Goal: Transaction & Acquisition: Purchase product/service

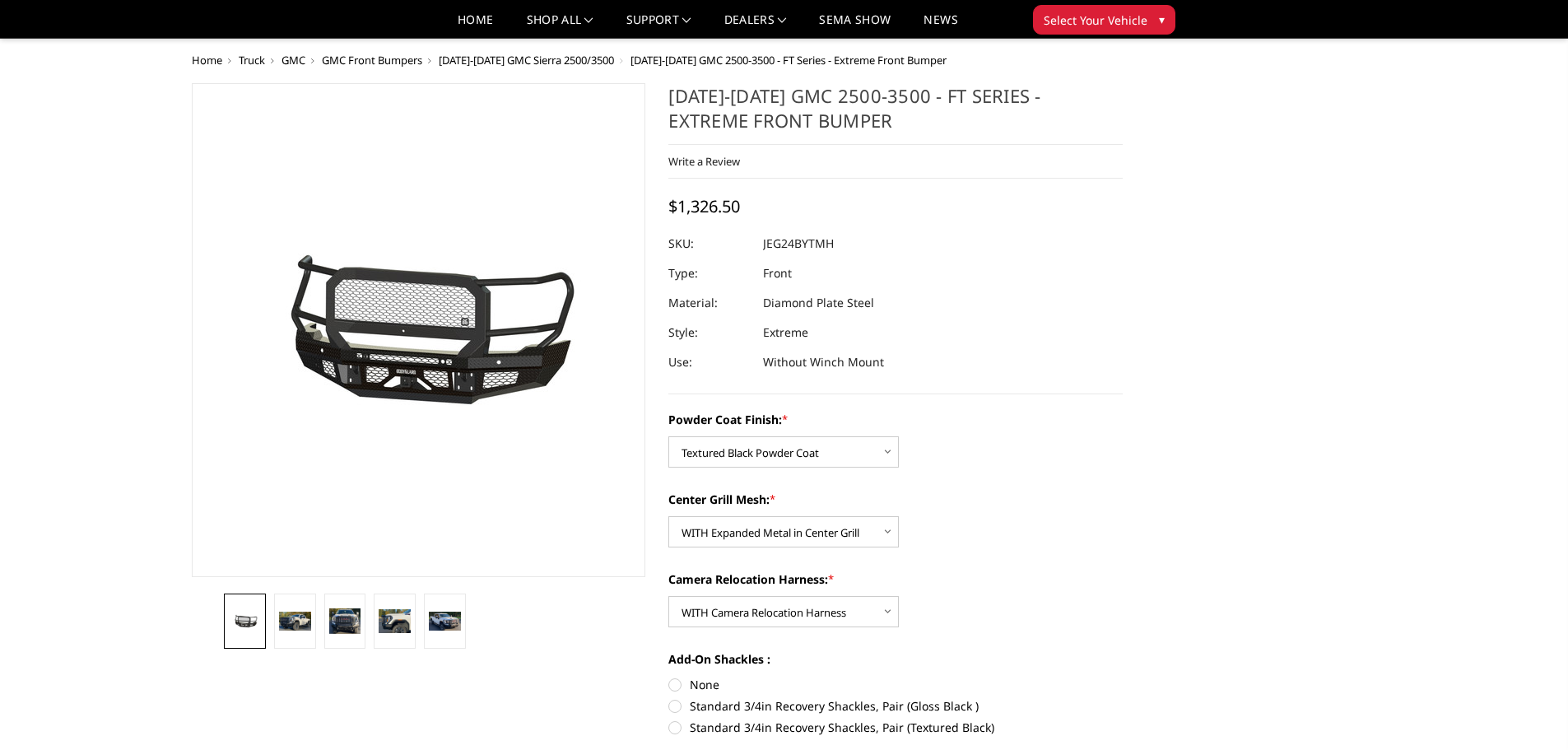
select select "3286"
select select "3287"
select select "3289"
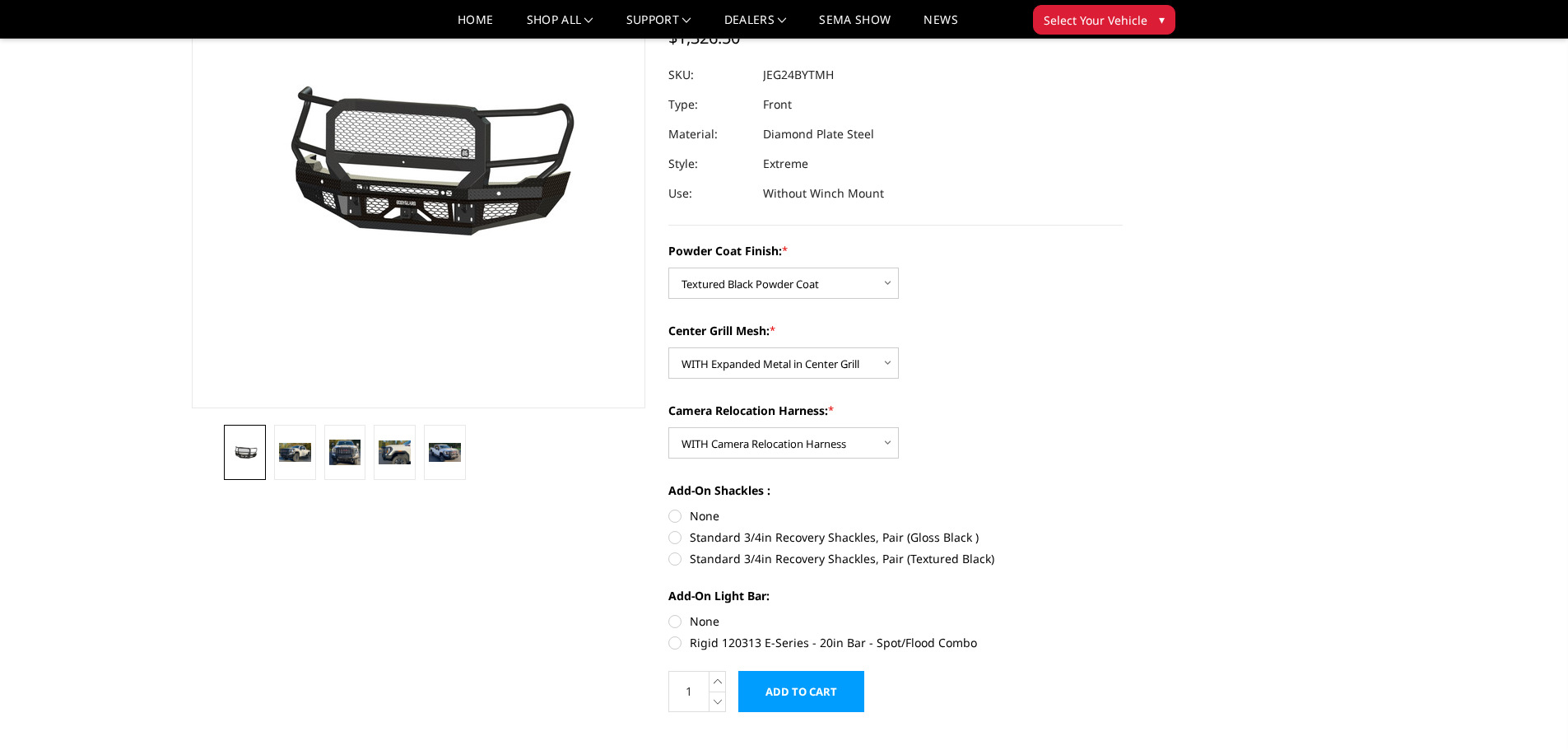
scroll to position [329, 0]
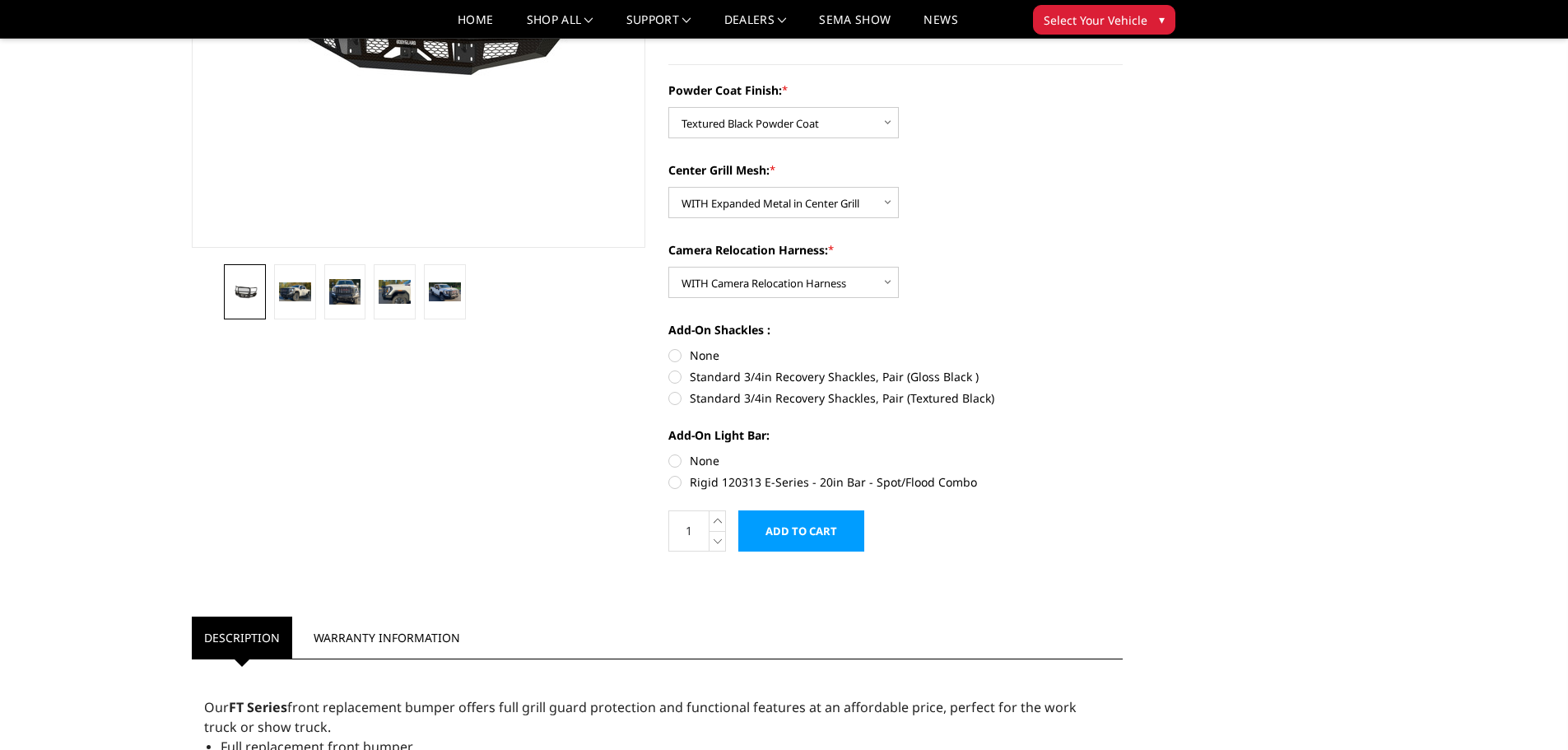
drag, startPoint x: 706, startPoint y: 483, endPoint x: 1001, endPoint y: 449, distance: 297.0
click at [706, 483] on label "Rigid 120313 E-Series - 20in Bar - Spot/Flood Combo" at bounding box center [895, 481] width 454 height 17
click at [1123, 452] on input "Rigid 120313 E-Series - 20in Bar - Spot/Flood Combo" at bounding box center [1123, 452] width 1 height 1
radio input "true"
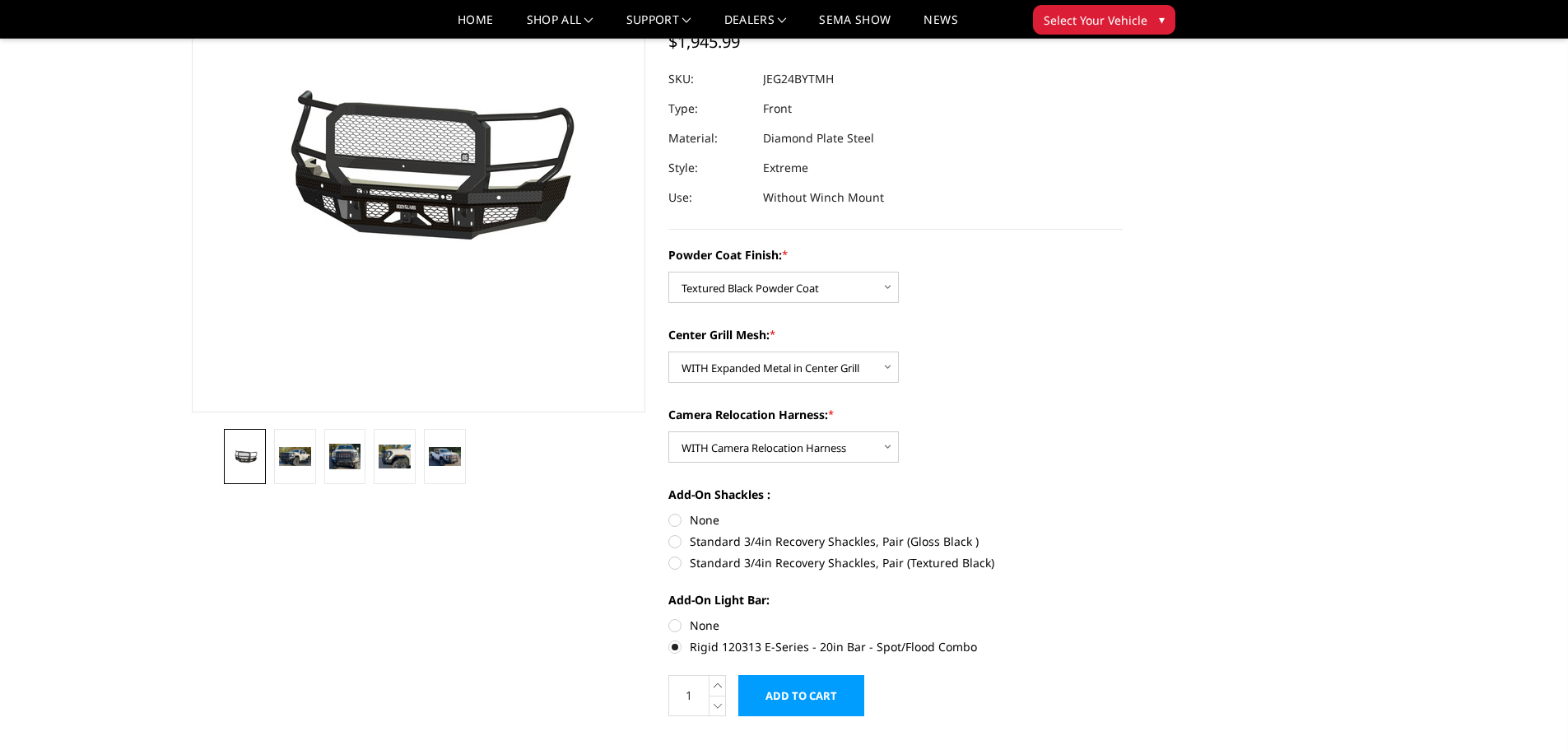
scroll to position [247, 0]
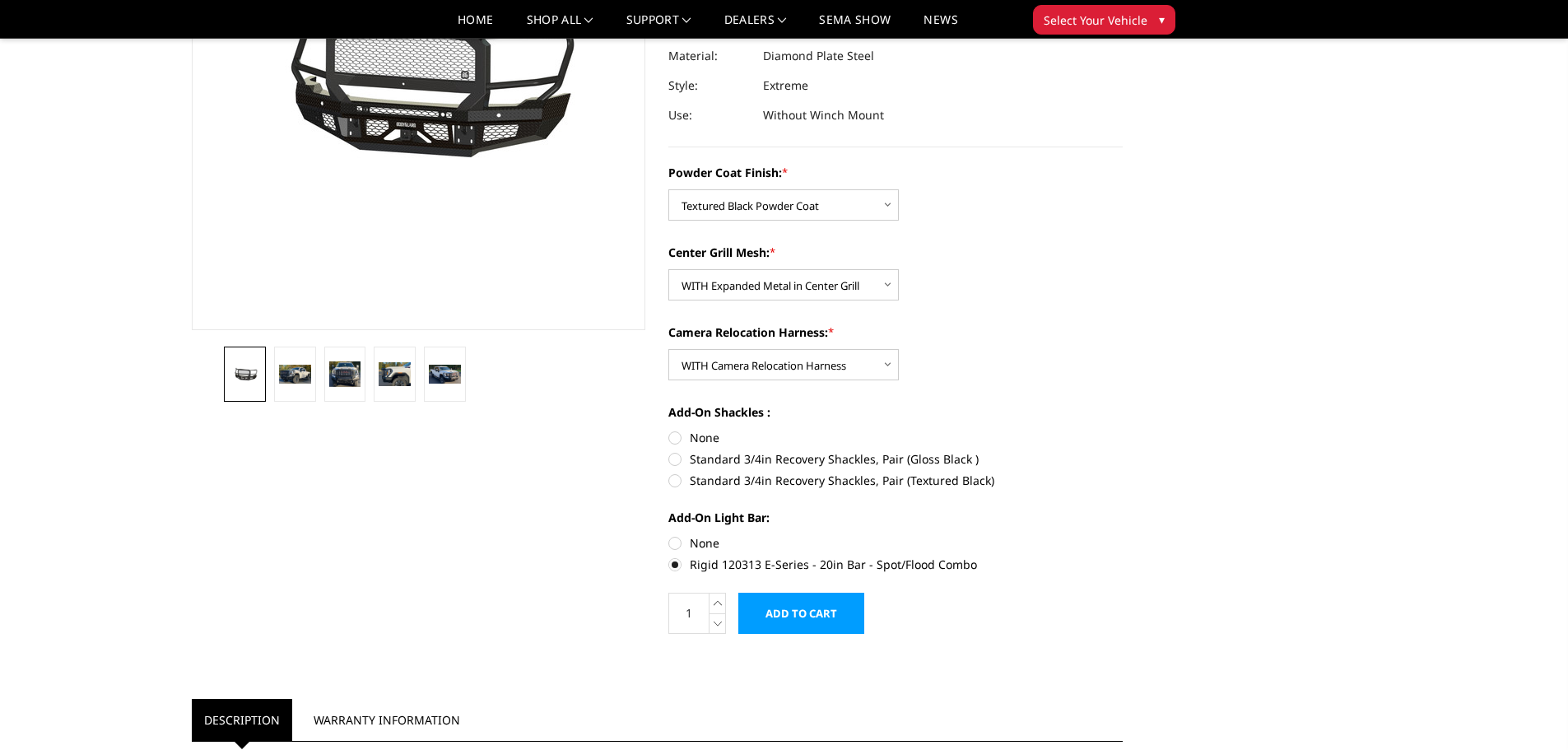
click at [707, 548] on label "None" at bounding box center [895, 542] width 454 height 17
click at [669, 535] on input "None" at bounding box center [669, 534] width 1 height 1
radio input "true"
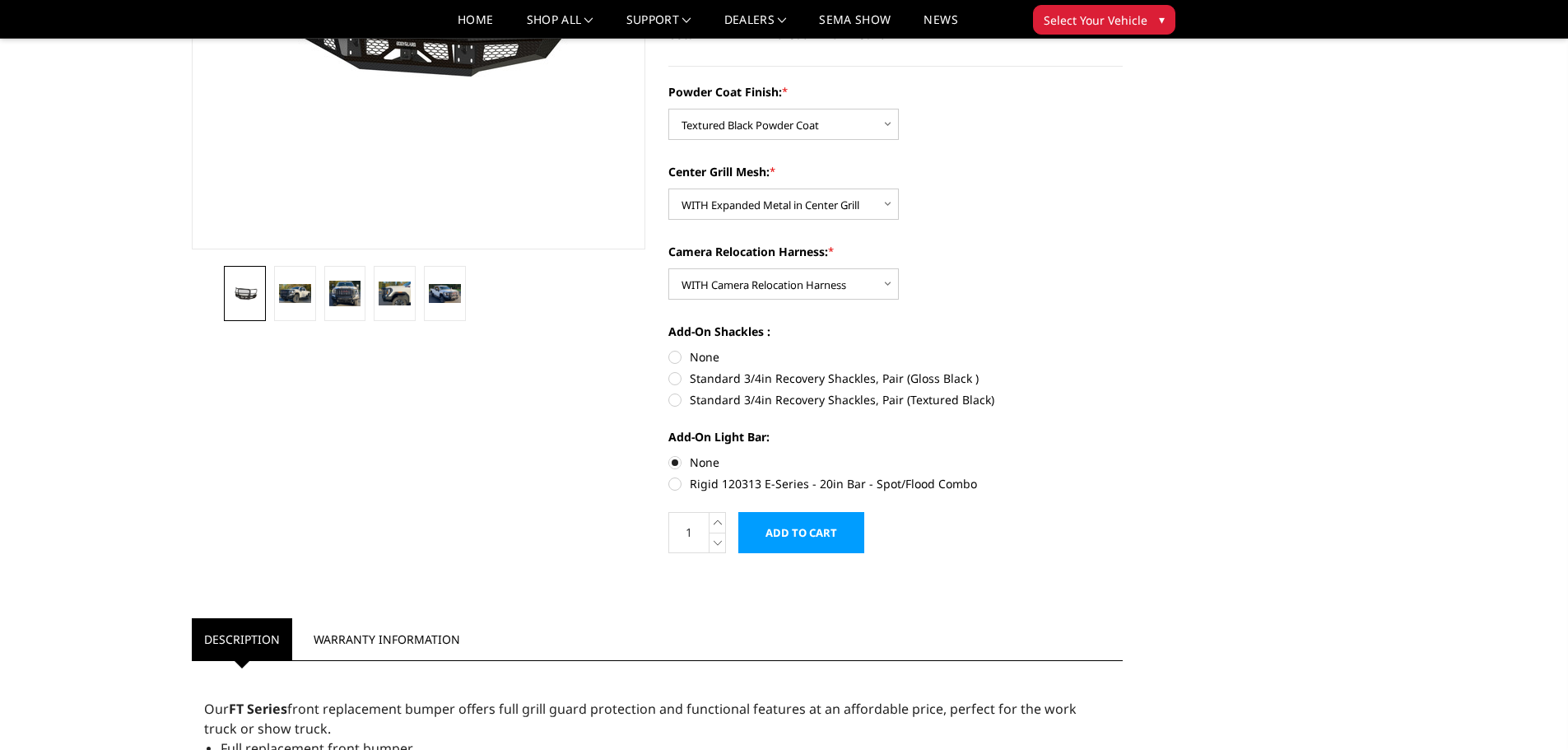
scroll to position [329, 0]
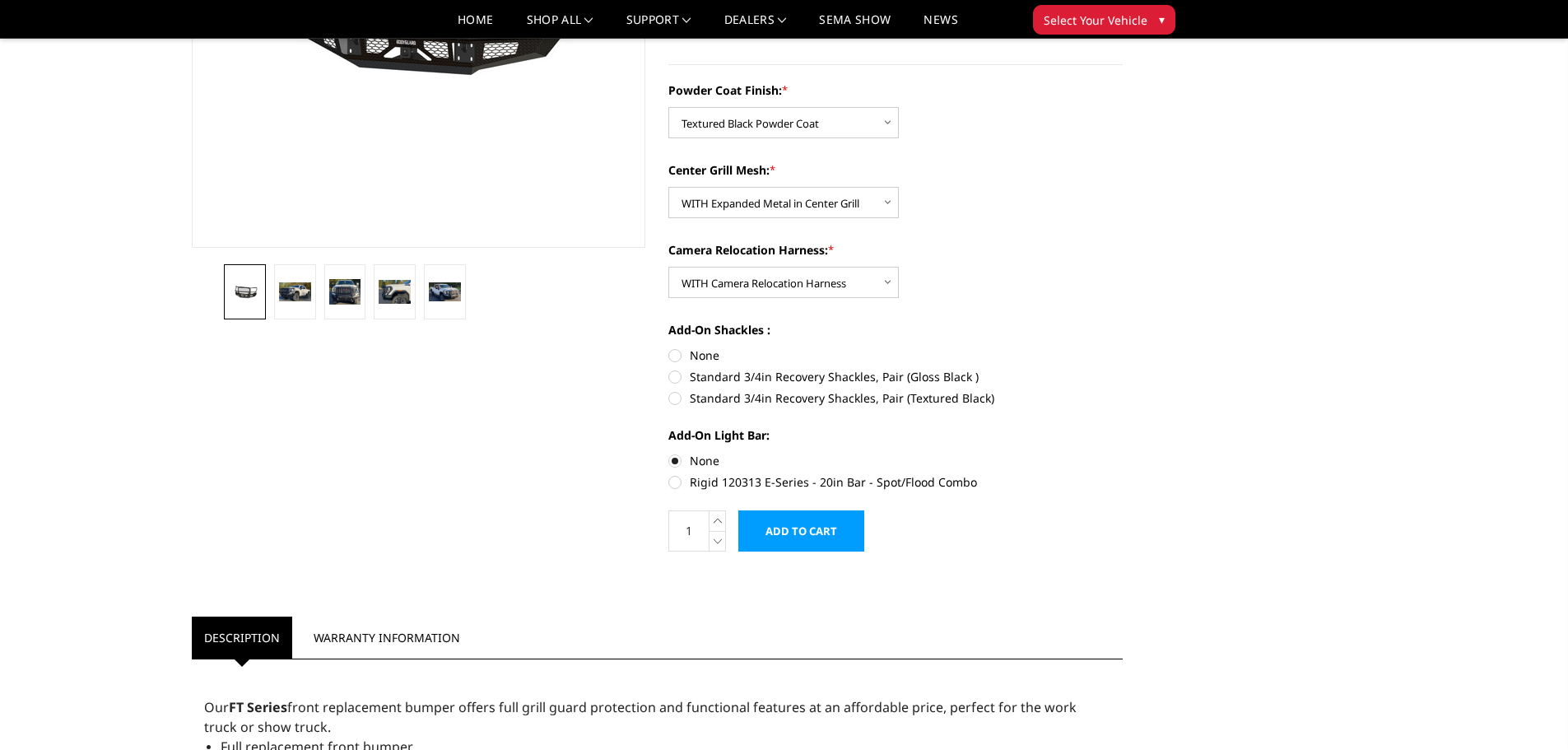
click at [709, 401] on label "Standard 3/4in Recovery Shackles, Pair (Textured Black)" at bounding box center [895, 397] width 454 height 17
click at [1123, 368] on input "Standard 3/4in Recovery Shackles, Pair (Textured Black)" at bounding box center [1123, 368] width 1 height 1
radio input "true"
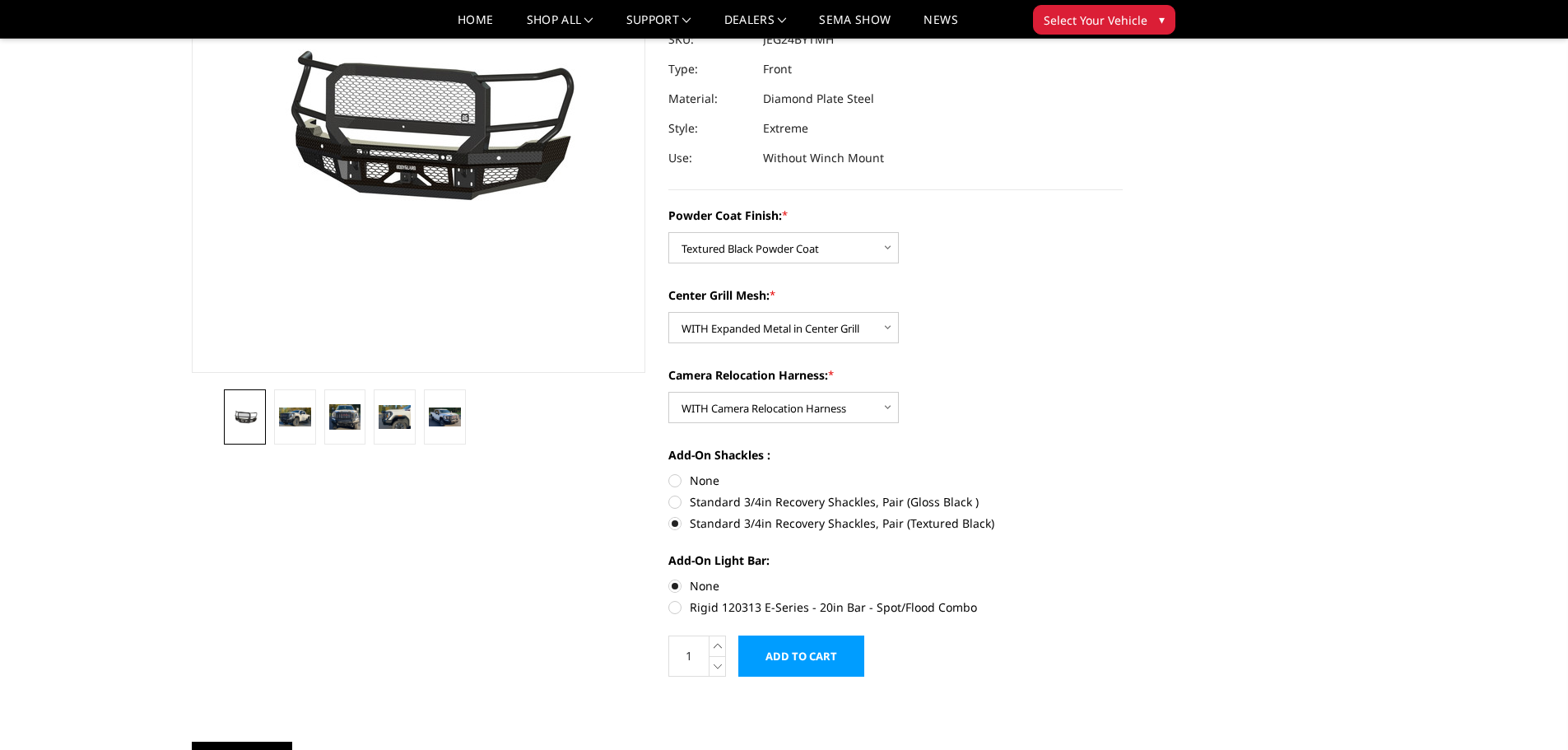
scroll to position [247, 0]
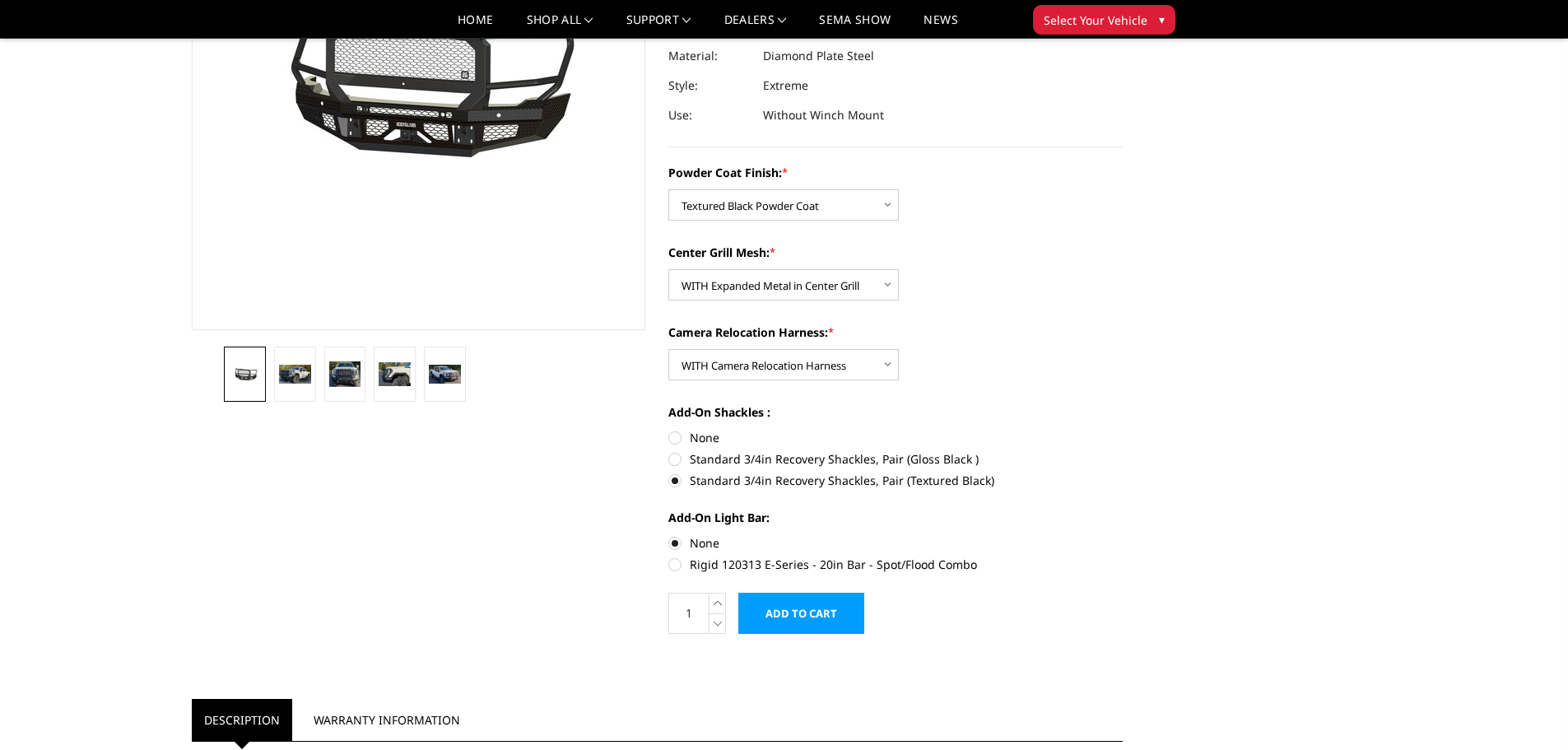
drag, startPoint x: 817, startPoint y: 607, endPoint x: 929, endPoint y: 568, distance: 118.6
click at [817, 607] on input "Add to Cart" at bounding box center [801, 613] width 126 height 41
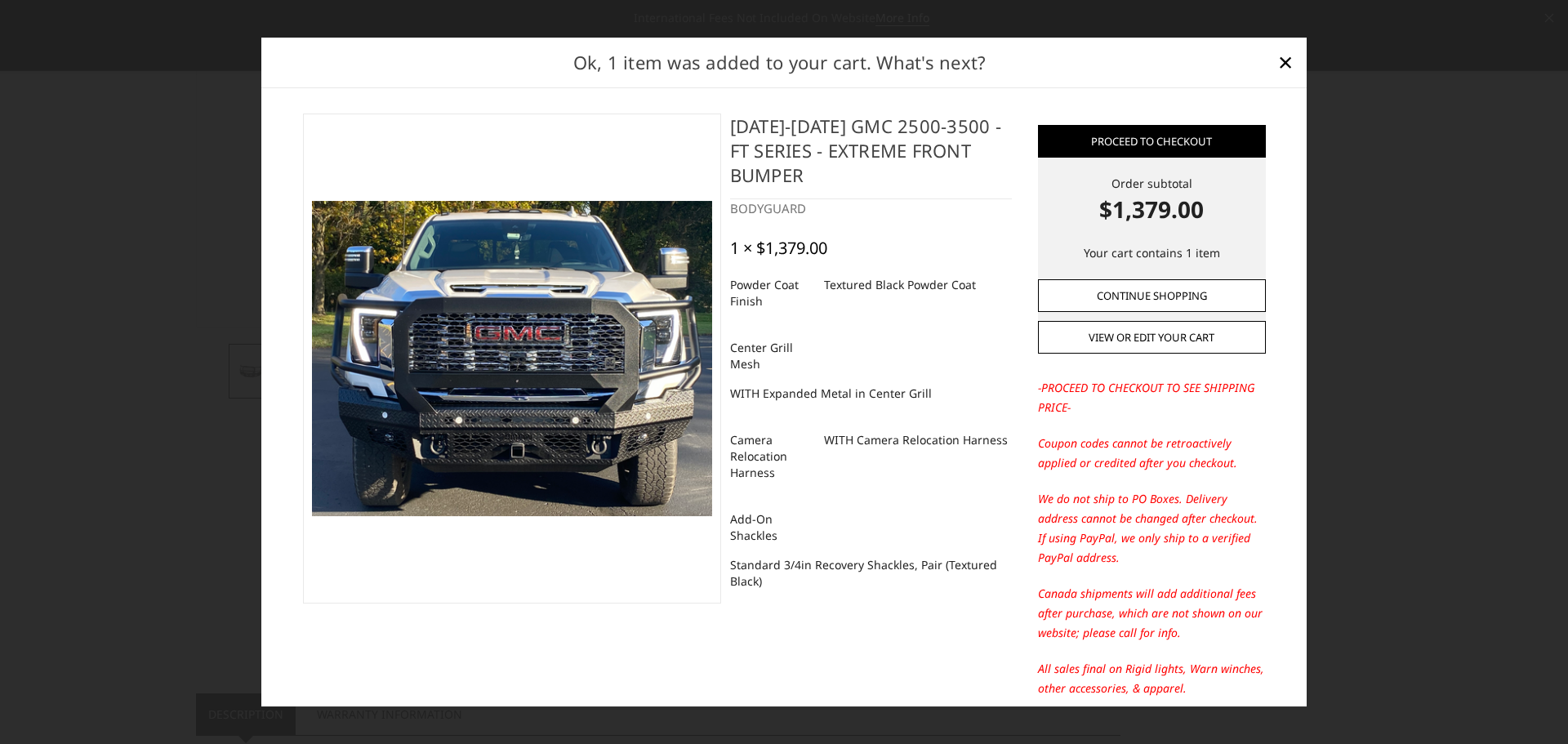
click at [1185, 304] on link "Continue Shopping" at bounding box center [1152, 296] width 228 height 33
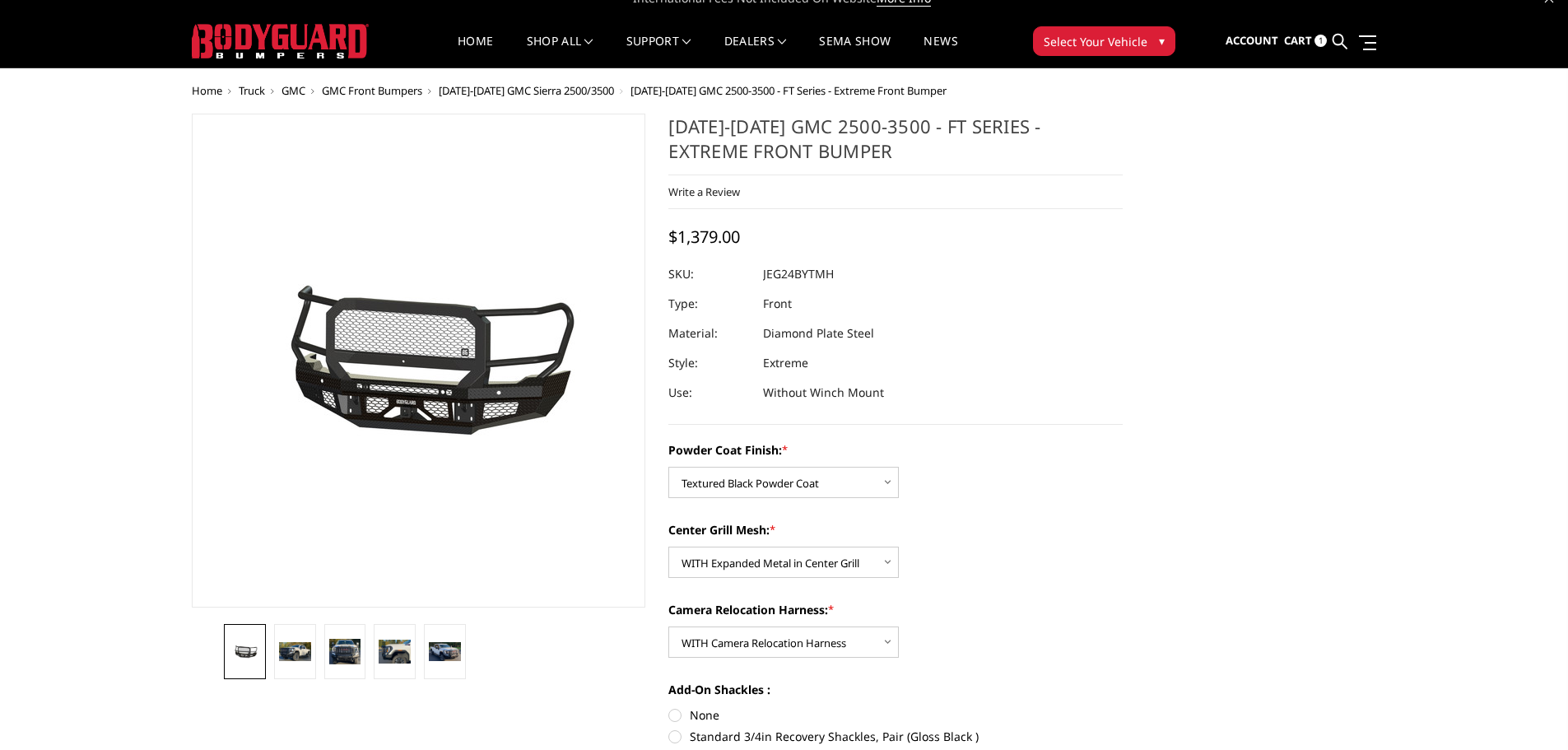
scroll to position [0, 0]
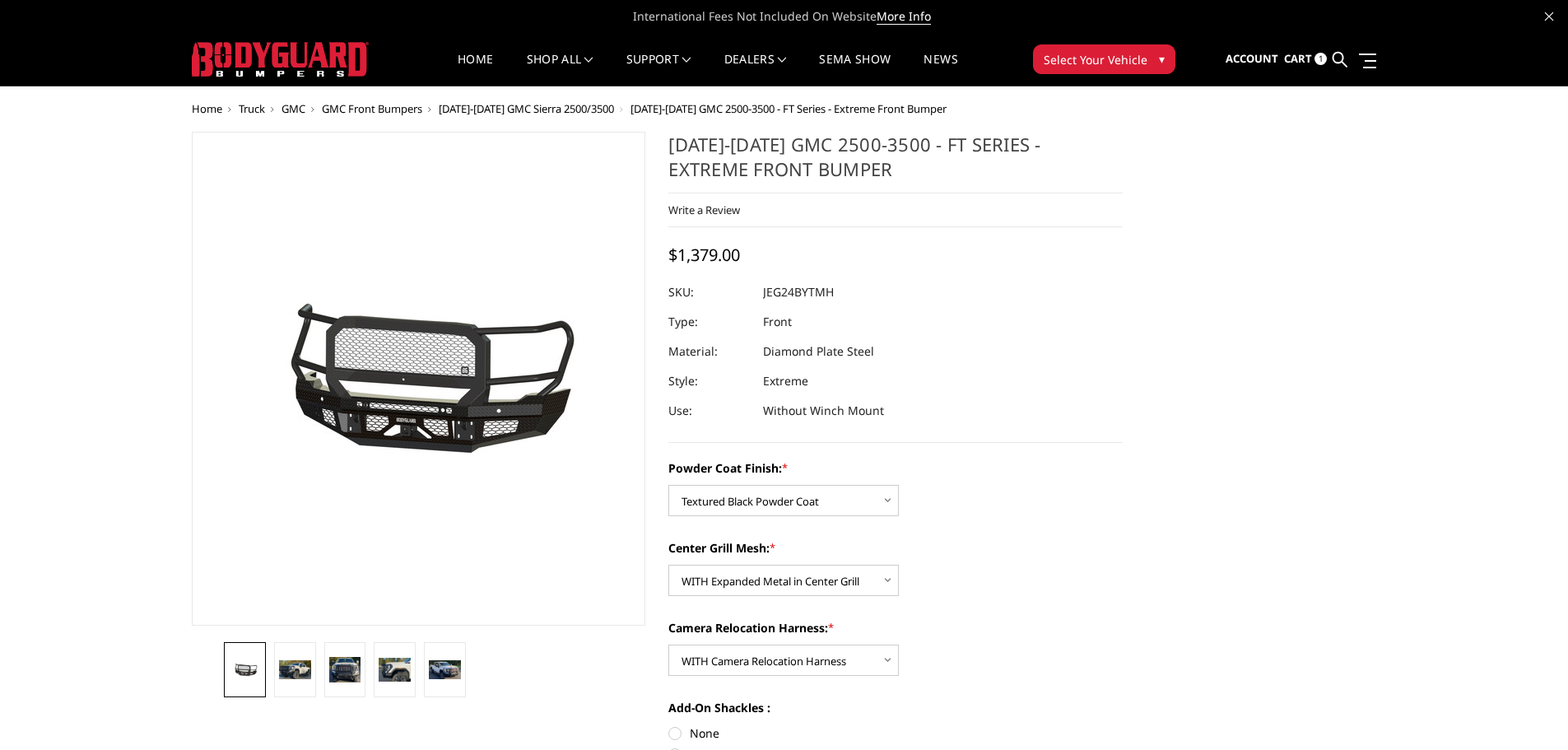
click at [1326, 61] on span "1" at bounding box center [1321, 59] width 12 height 12
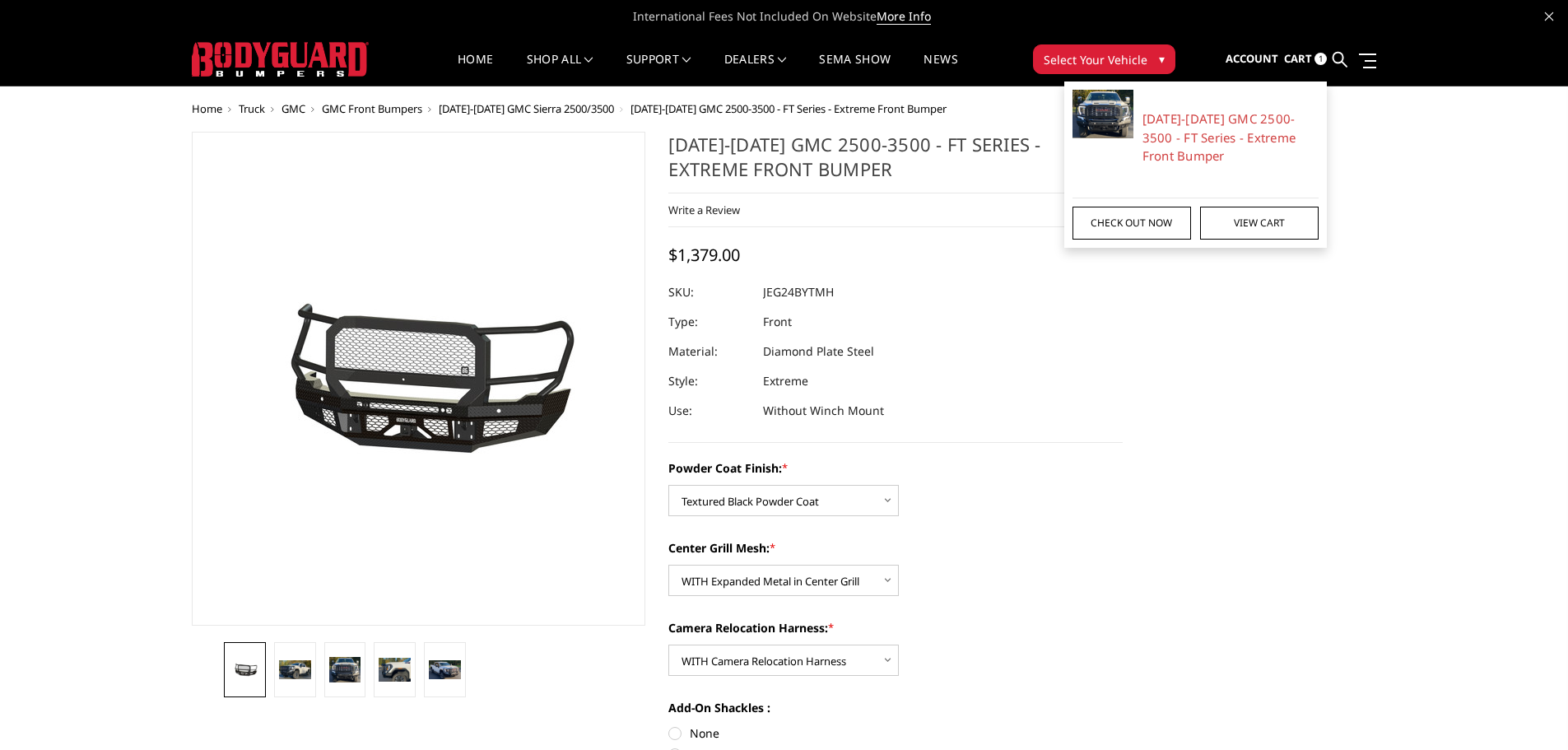
click at [1163, 223] on link "Check out now" at bounding box center [1132, 223] width 119 height 33
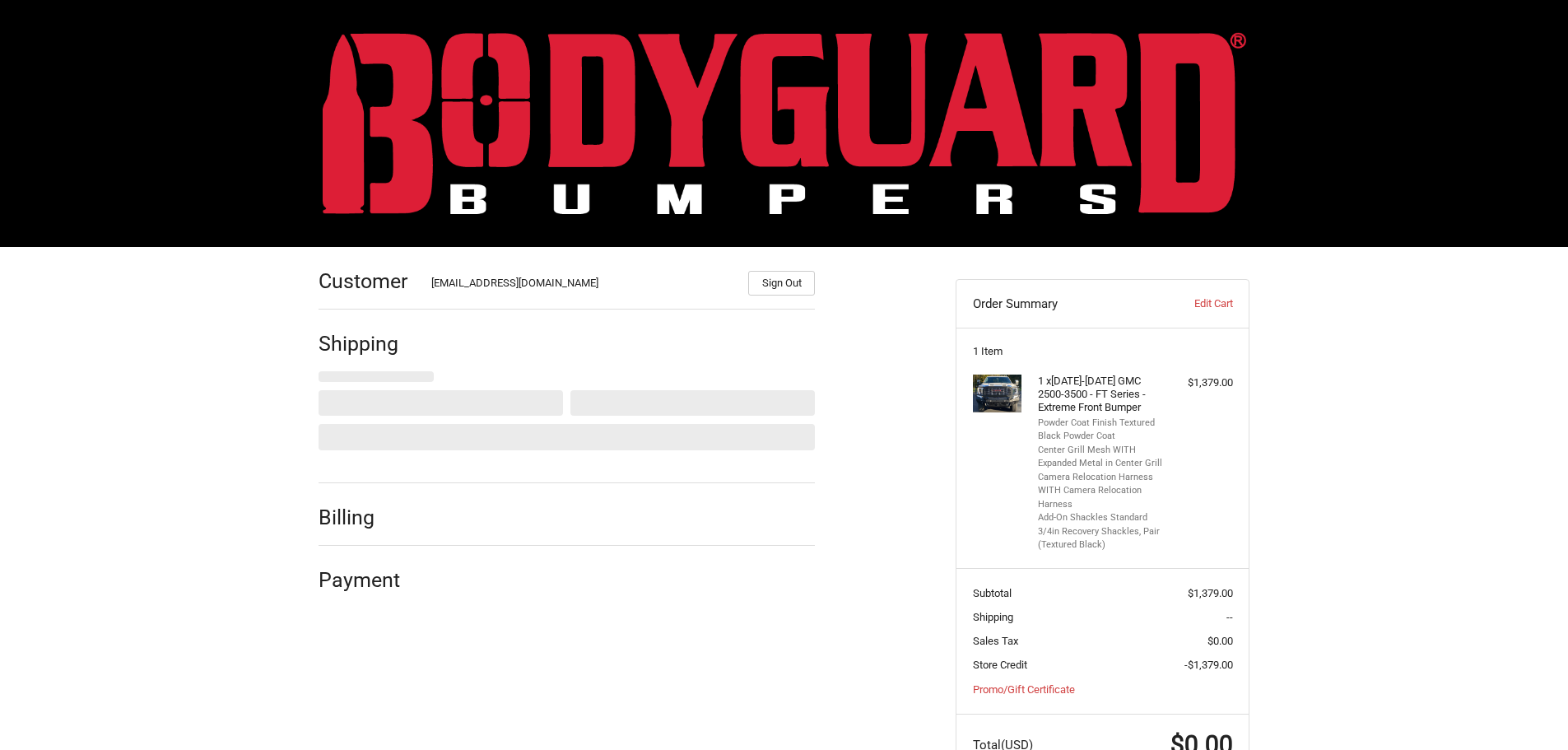
select select "US"
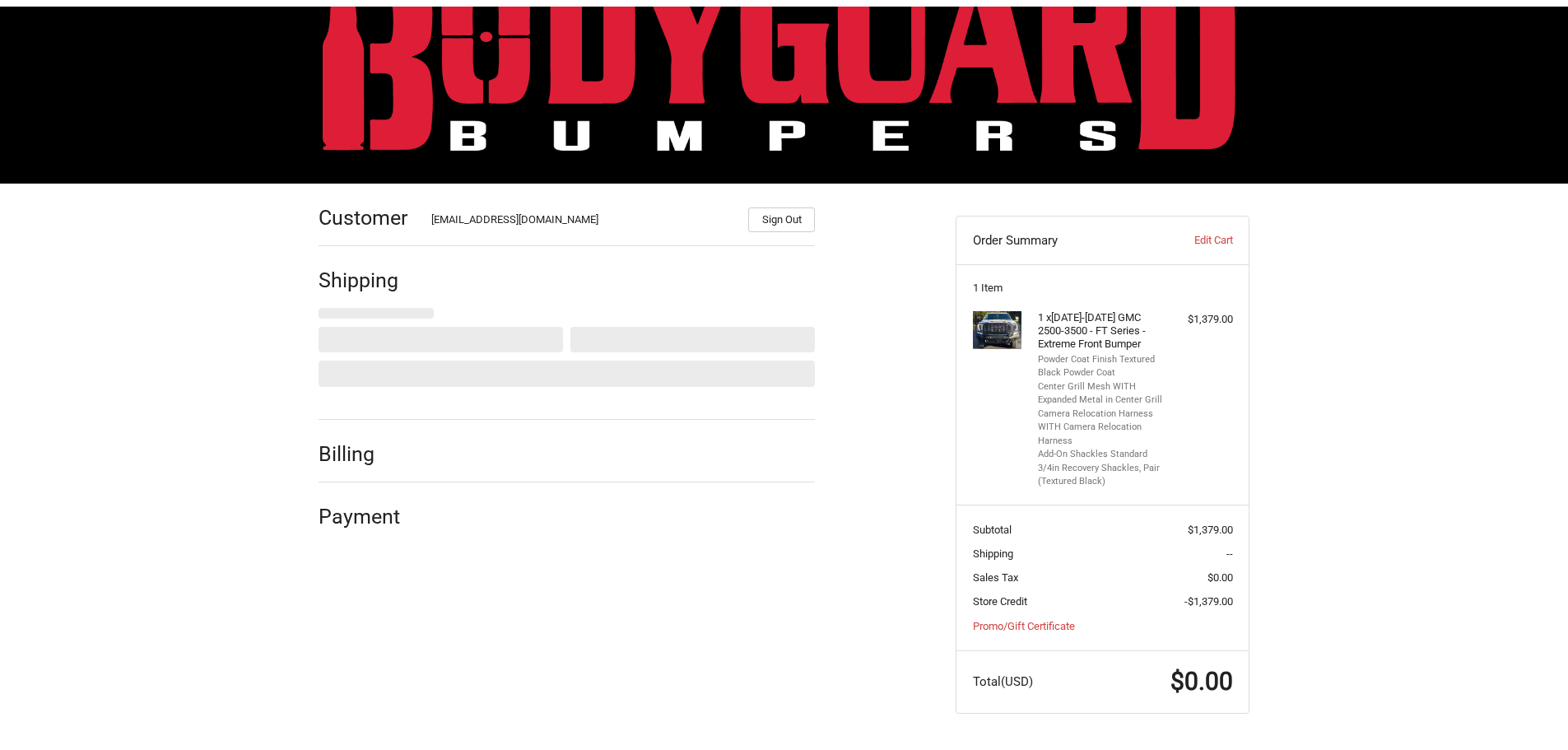
scroll to position [72, 0]
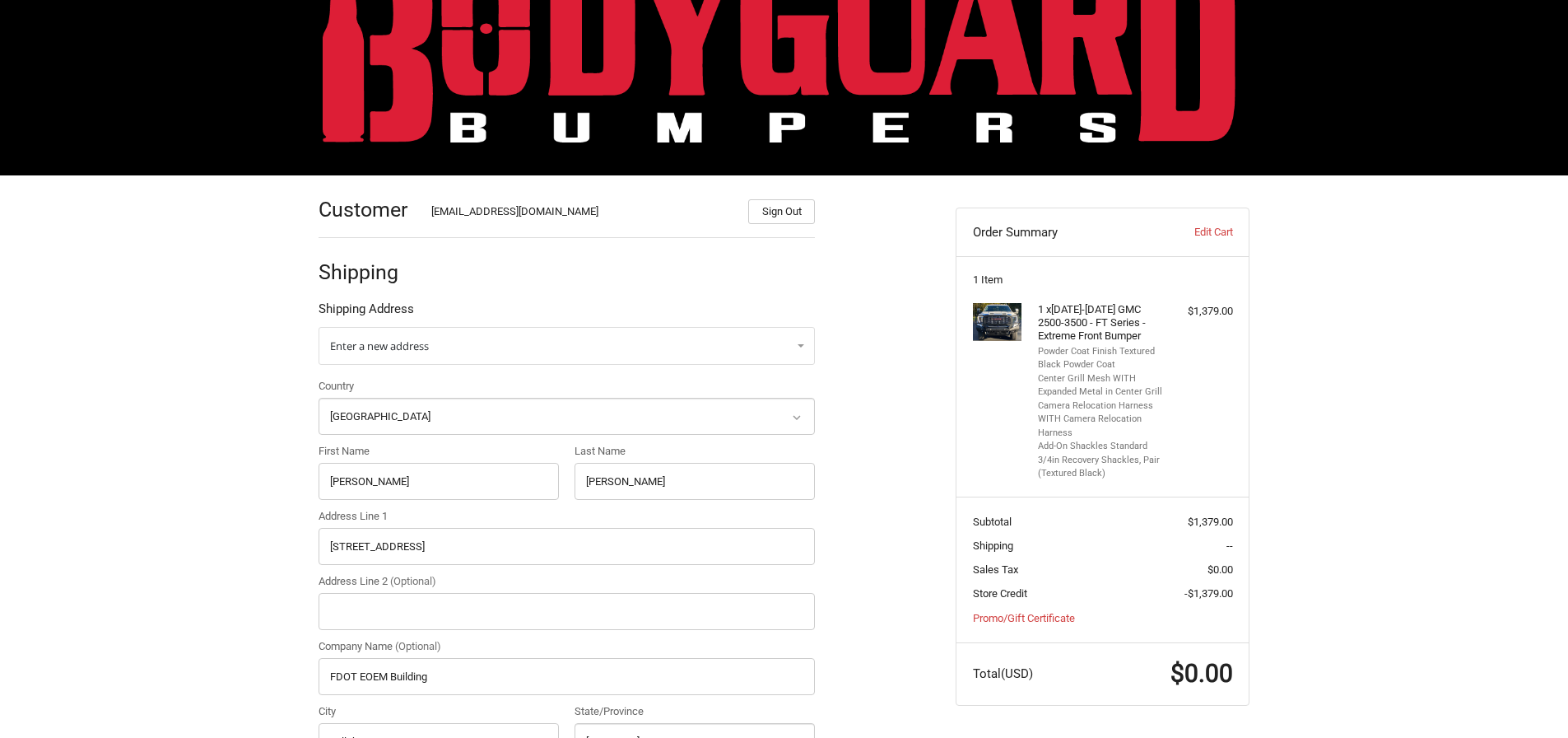
select select "FL"
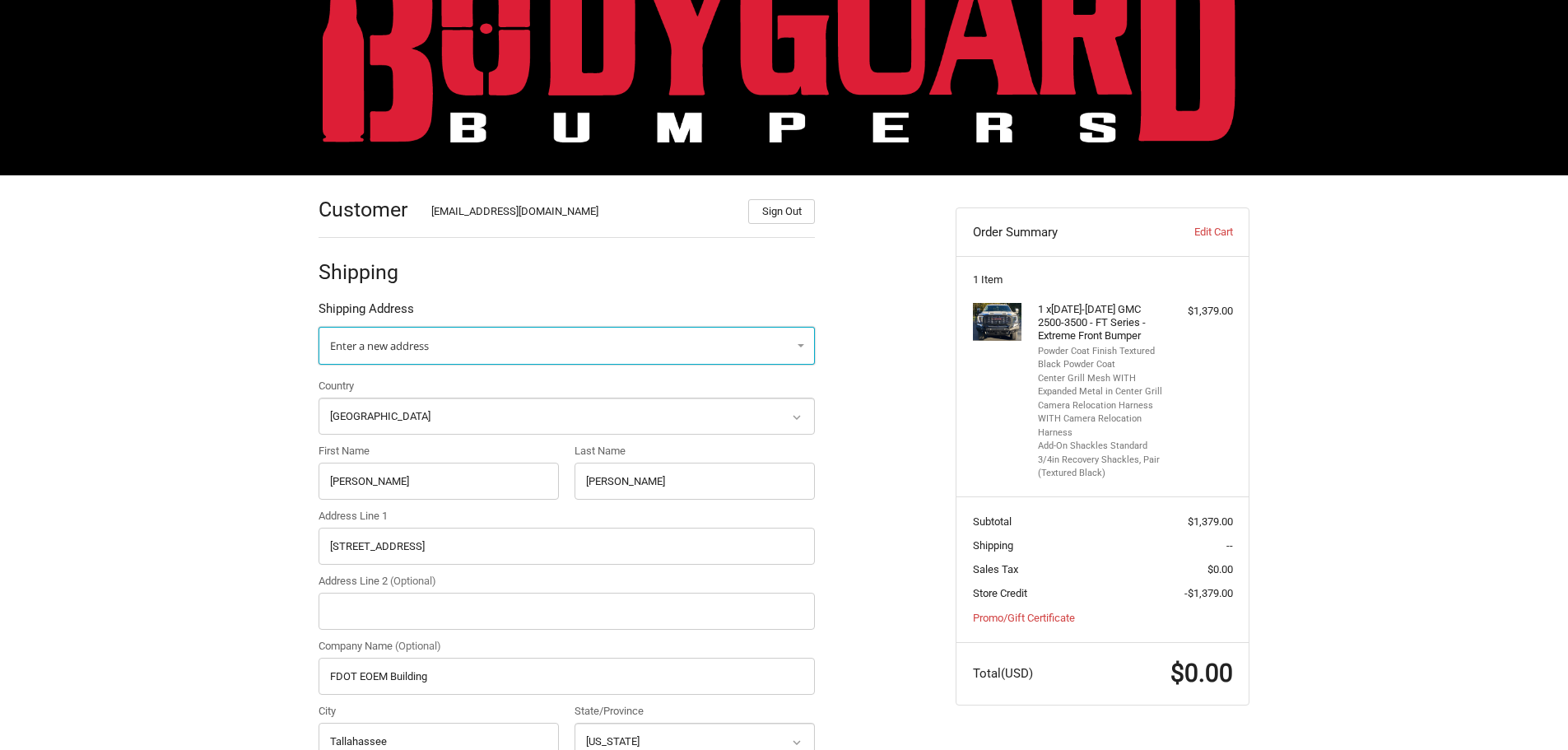
click at [392, 359] on link "Enter a new address" at bounding box center [566, 345] width 496 height 38
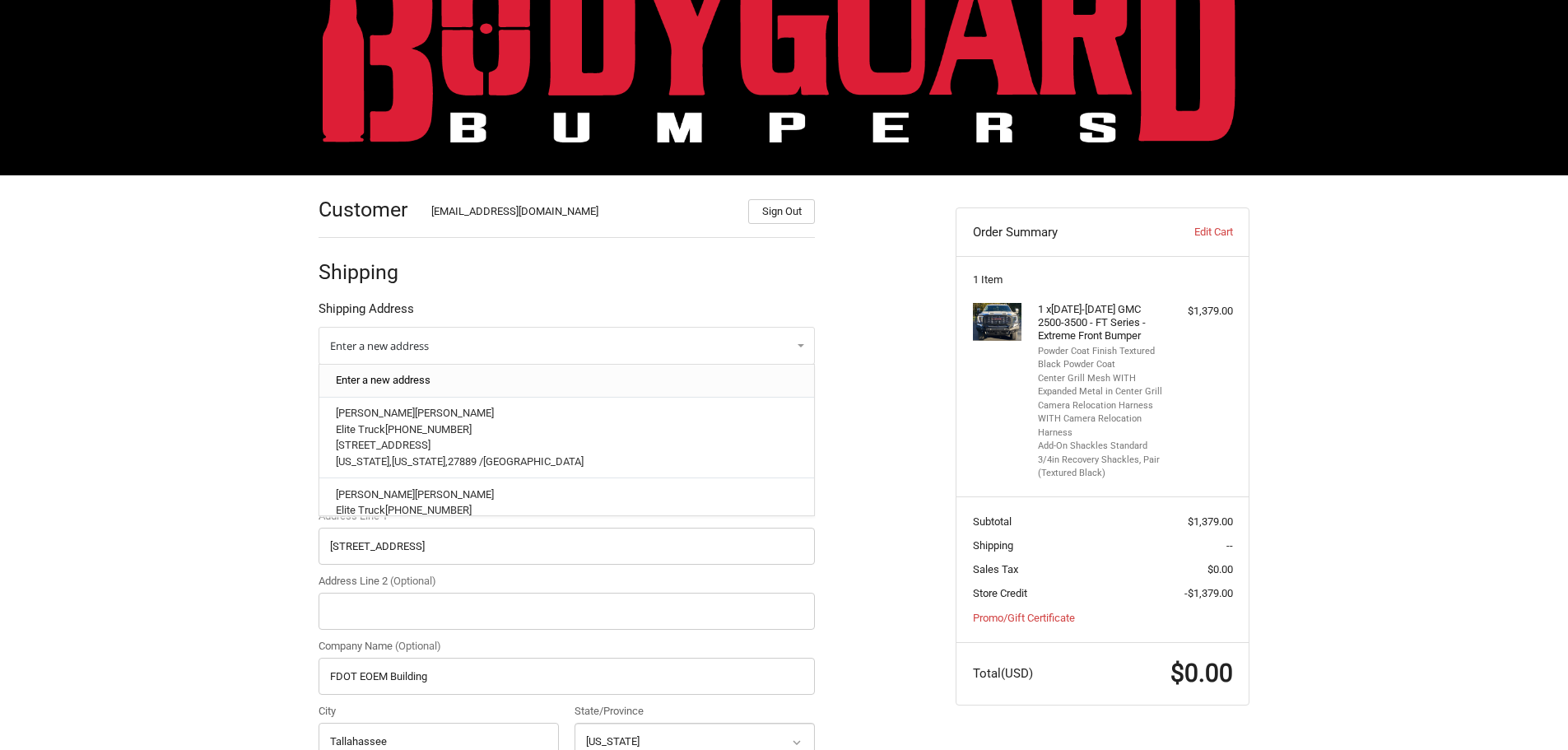
click at [387, 377] on link "Enter a new address" at bounding box center [566, 380] width 479 height 32
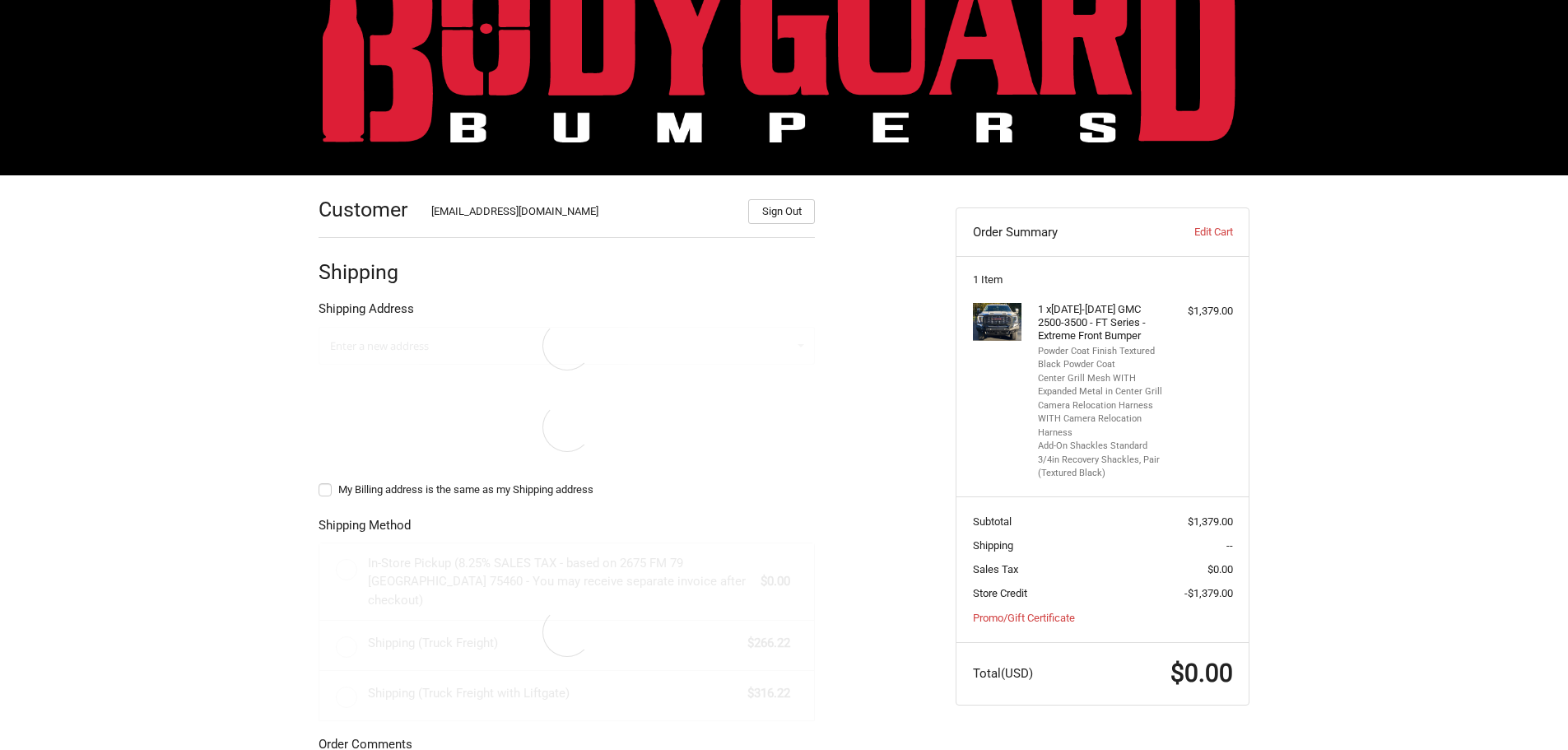
select select "US"
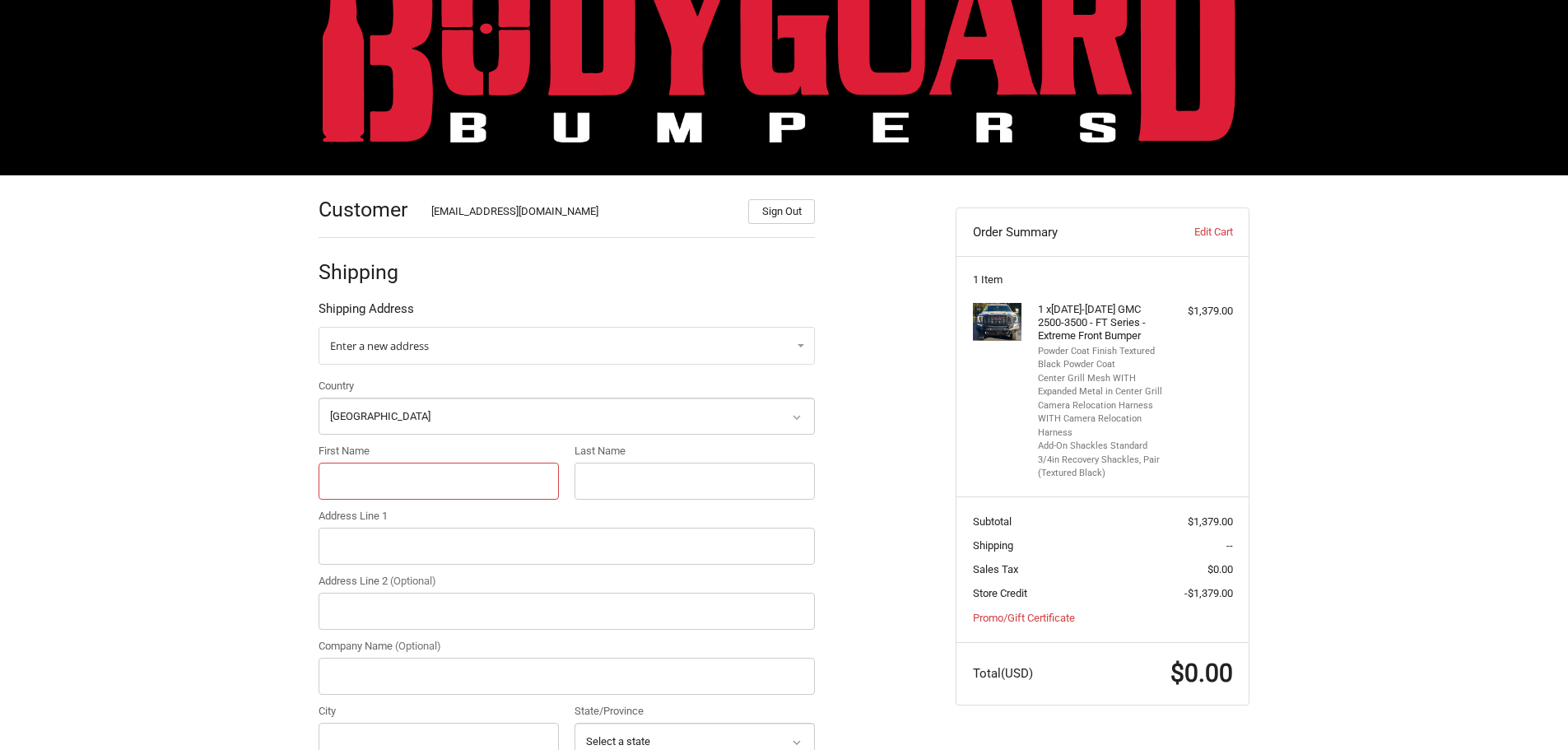
click at [412, 490] on input "First Name" at bounding box center [439, 480] width 241 height 37
paste input "Bryce"
type input "Bryce"
click at [660, 471] on input "Last Name" at bounding box center [695, 480] width 241 height 37
paste input "Kilian"
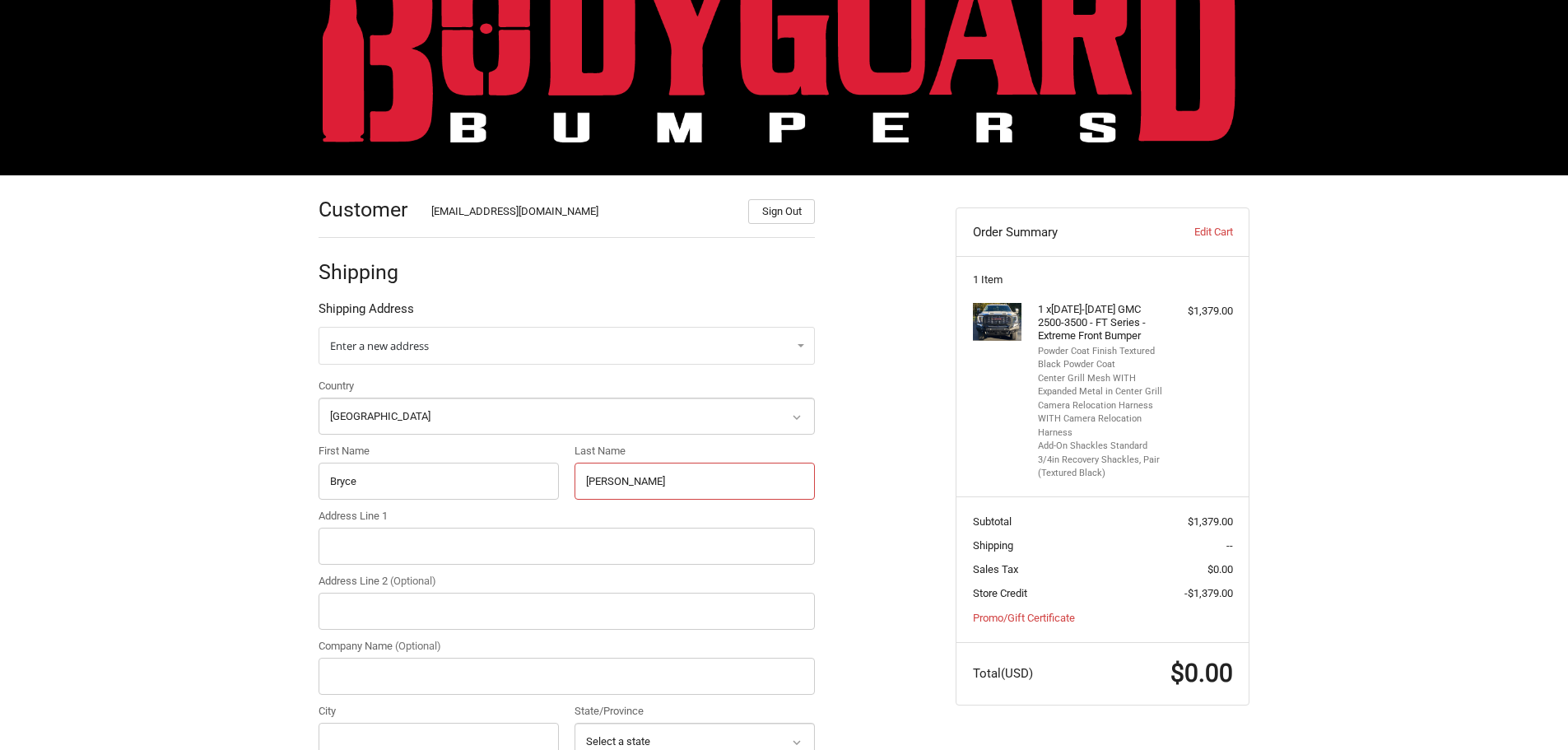
type input "Kilian"
click at [408, 543] on input "Address Line 1" at bounding box center [566, 546] width 496 height 37
paste input "Kilian Power LLC"
type input "Kilian Power LLC"
drag, startPoint x: 375, startPoint y: 610, endPoint x: 427, endPoint y: 611, distance: 52.0
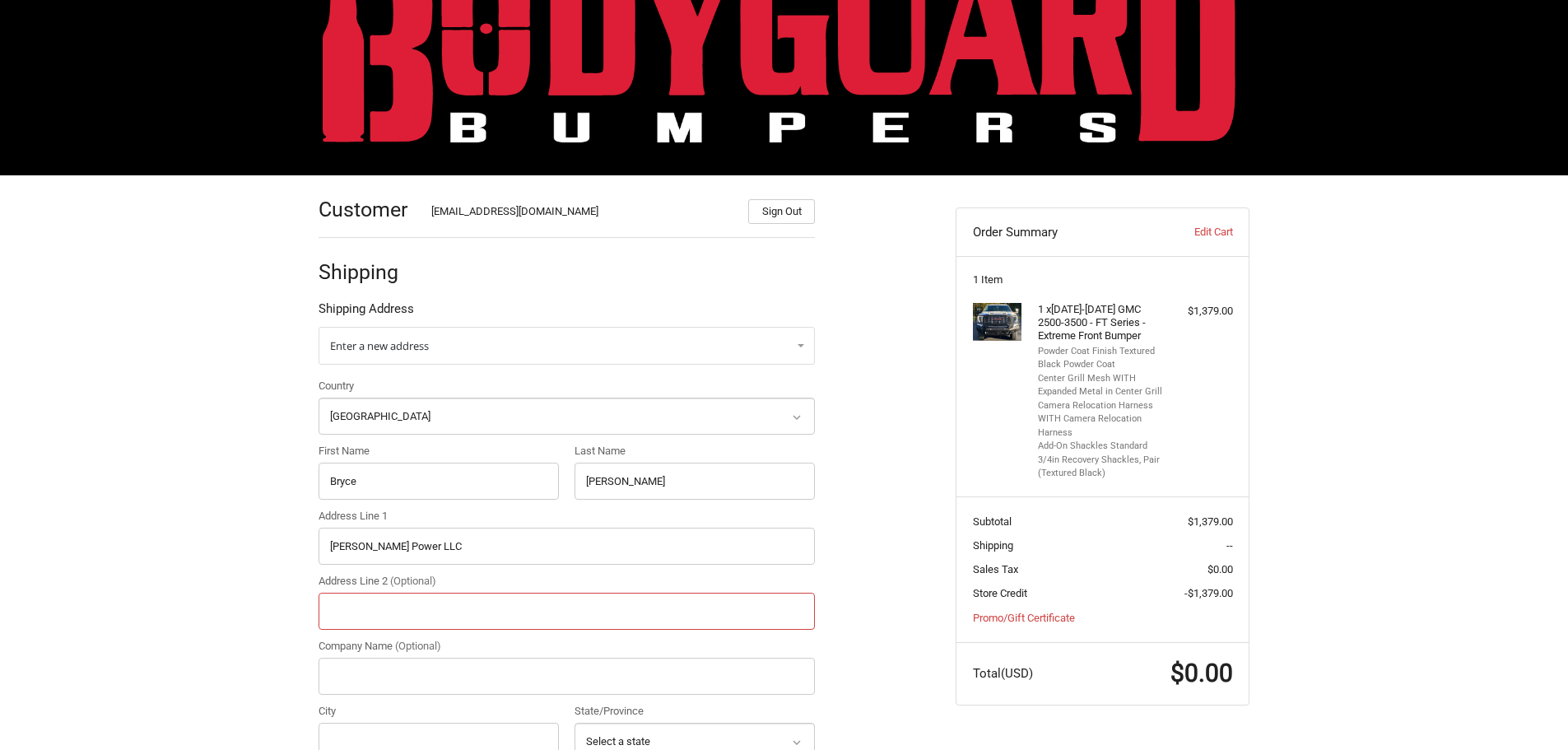
click at [375, 610] on input "Address Line 2 (Optional)" at bounding box center [566, 611] width 496 height 37
paste input "4107 W Harry"
type input "4107 W Harry"
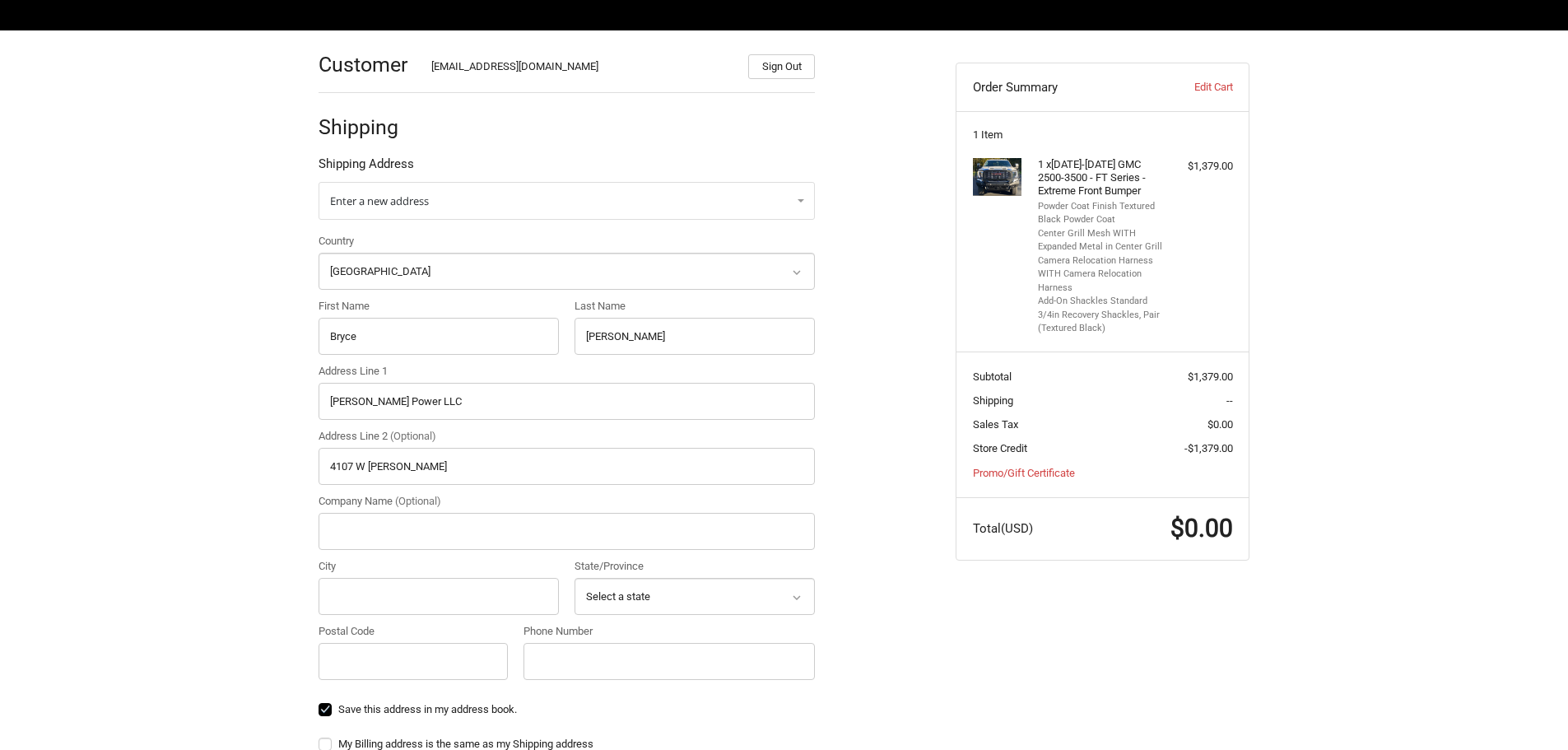
scroll to position [237, 0]
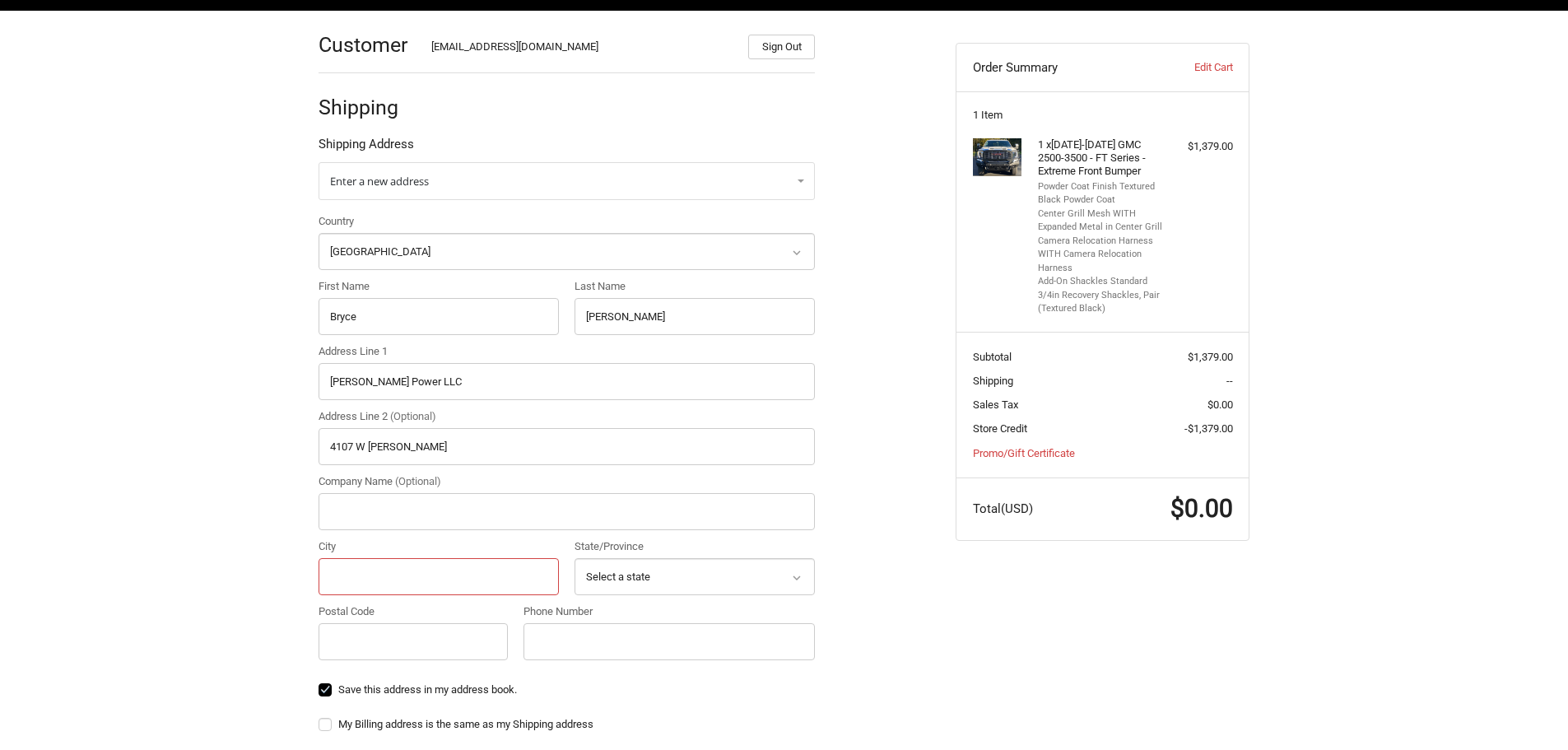
click at [349, 574] on input "City" at bounding box center [439, 576] width 241 height 37
paste input "Wichita"
type input "Wichita"
click at [365, 380] on input "Kilian Power LLC" at bounding box center [566, 381] width 496 height 37
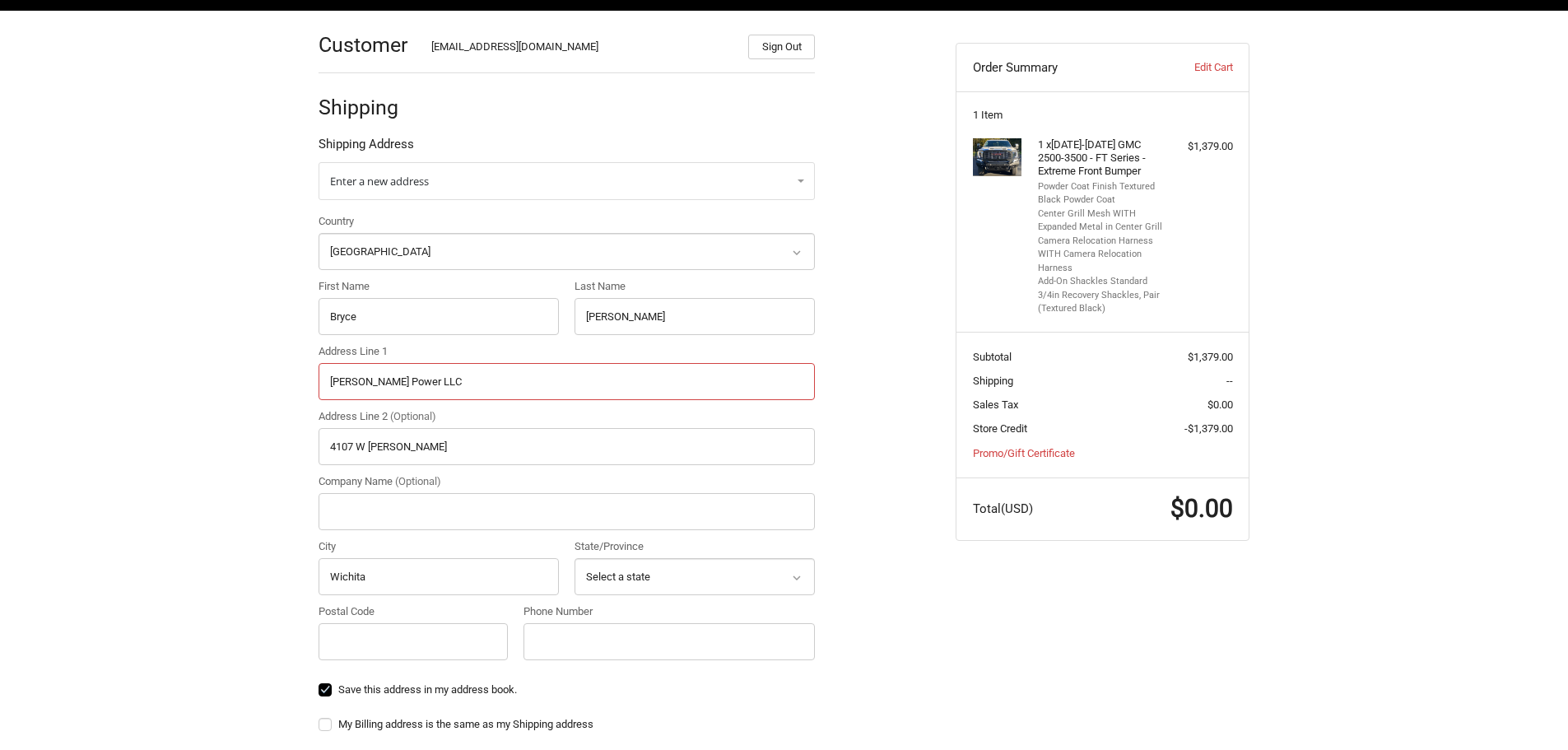
click at [365, 380] on input "Kilian Power LLC" at bounding box center [566, 381] width 496 height 37
click at [388, 516] on input "Company Name (Optional)" at bounding box center [566, 511] width 496 height 37
paste input "Kilian Power LLC"
type input "Kilian Power LLC"
click at [372, 444] on input "4107 W Harry" at bounding box center [566, 446] width 496 height 37
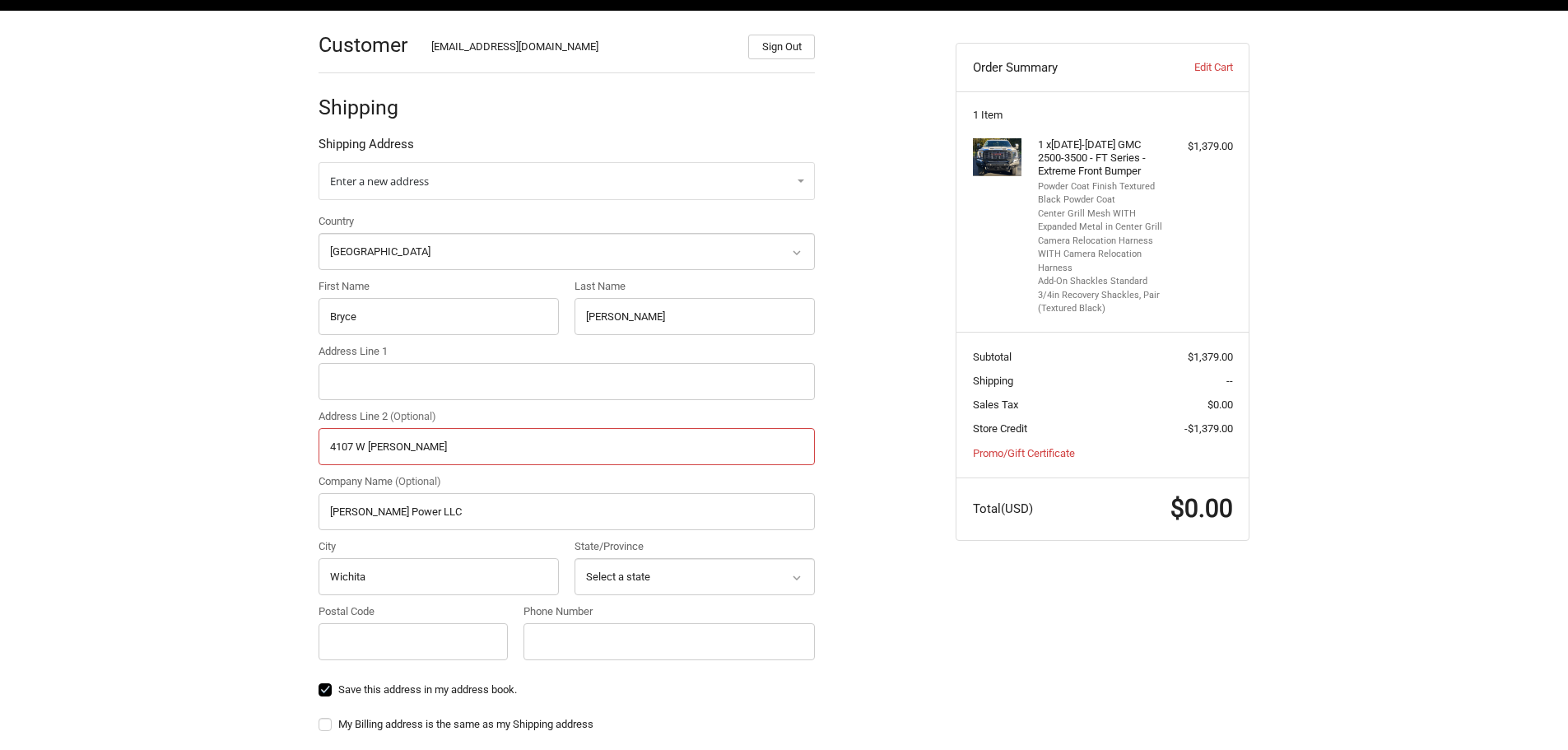
click at [372, 444] on input "4107 W Harry" at bounding box center [566, 446] width 496 height 37
click at [368, 387] on input "Address Line 1" at bounding box center [566, 381] width 496 height 37
paste input "4107 W Harry"
type input "4107 W Harry"
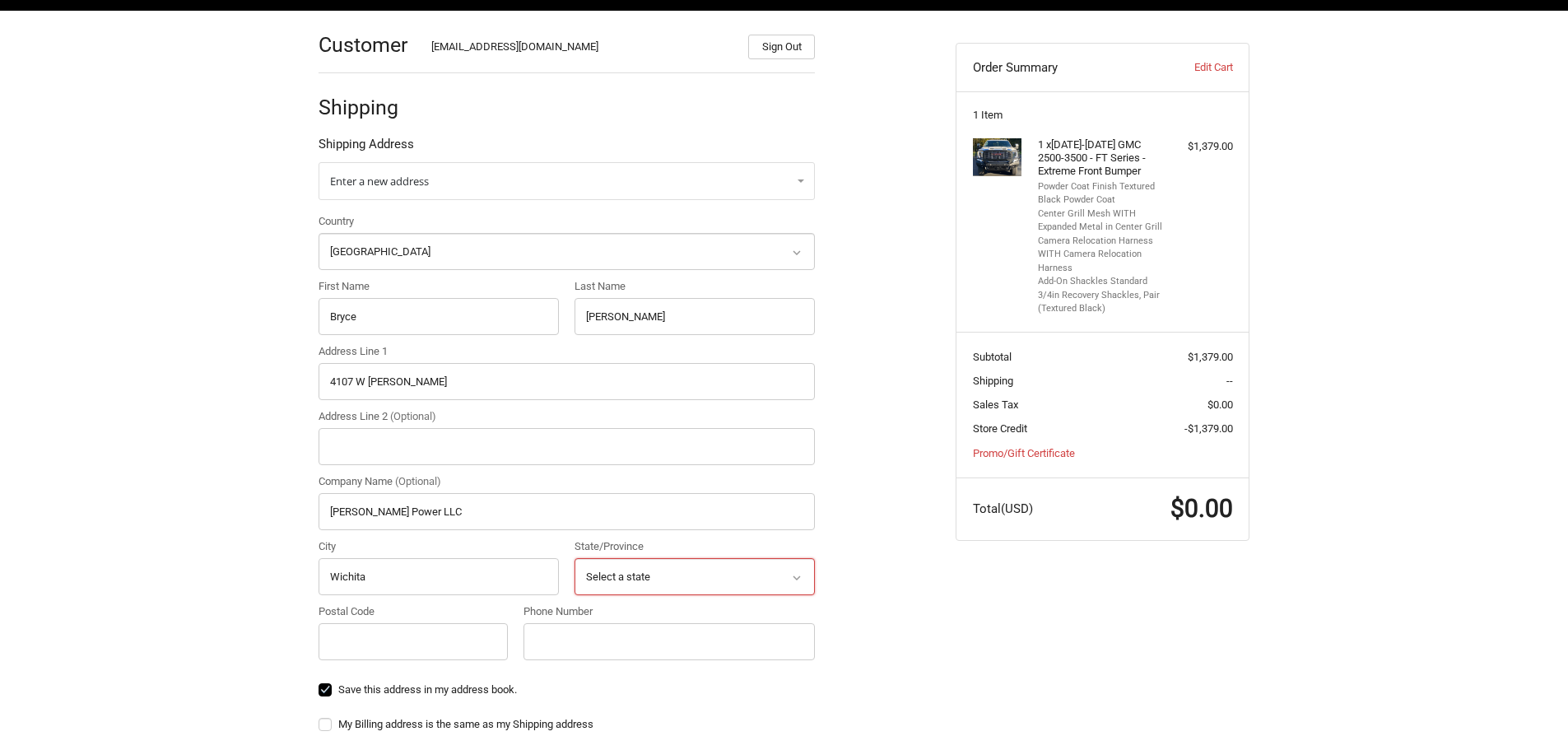
click at [749, 570] on select "Select a state Alabama Alaska American Samoa Arizona Arkansas Armed Forces Amer…" at bounding box center [695, 576] width 241 height 37
select select "KS"
click at [575, 558] on select "Select a state Alabama Alaska American Samoa Arizona Arkansas Armed Forces Amer…" at bounding box center [695, 576] width 241 height 37
click at [431, 636] on input "Postal Code" at bounding box center [413, 641] width 190 height 37
paste input "67209"
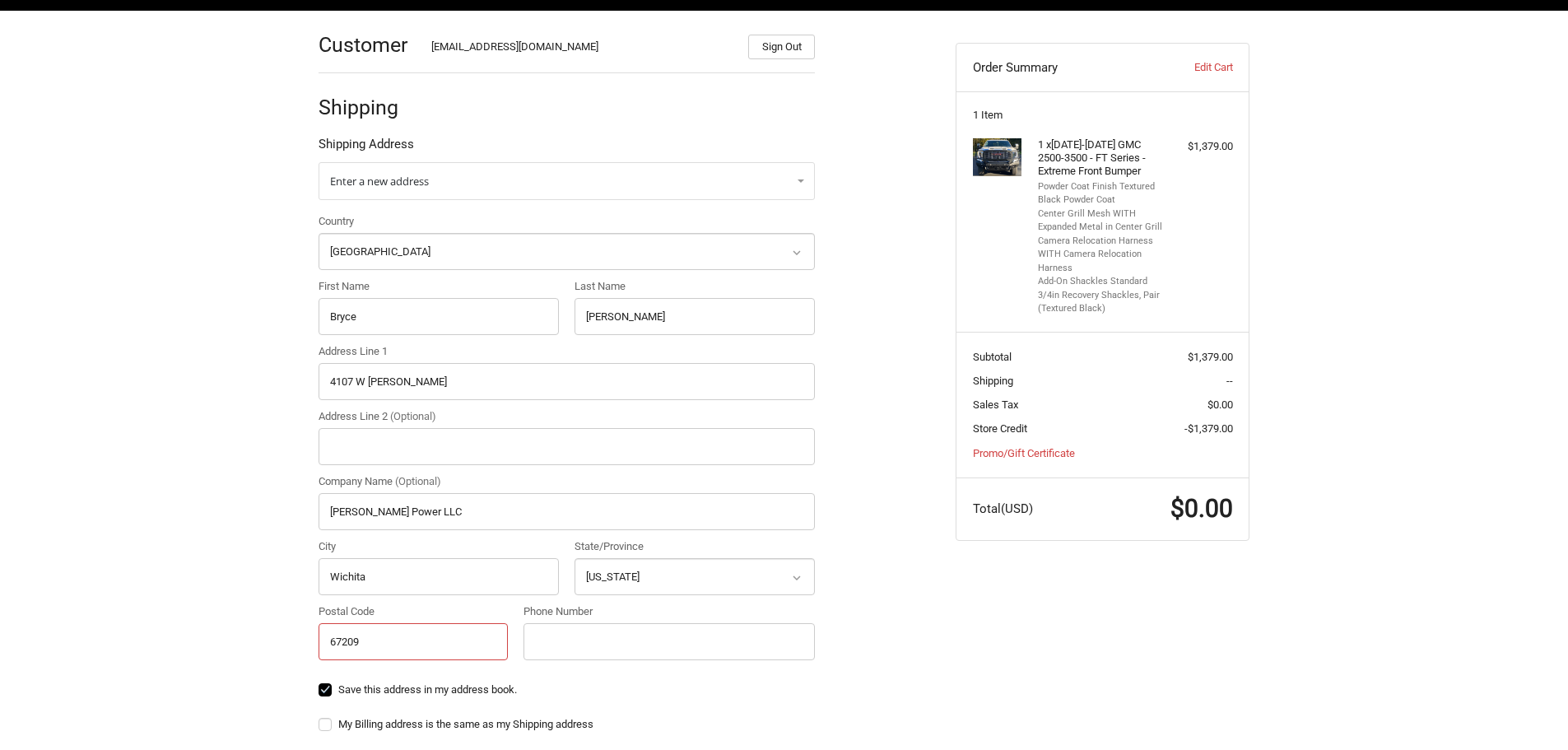
type input "67209"
click at [678, 640] on input "Phone Number" at bounding box center [669, 641] width 292 height 37
paste input "316-303-7712"
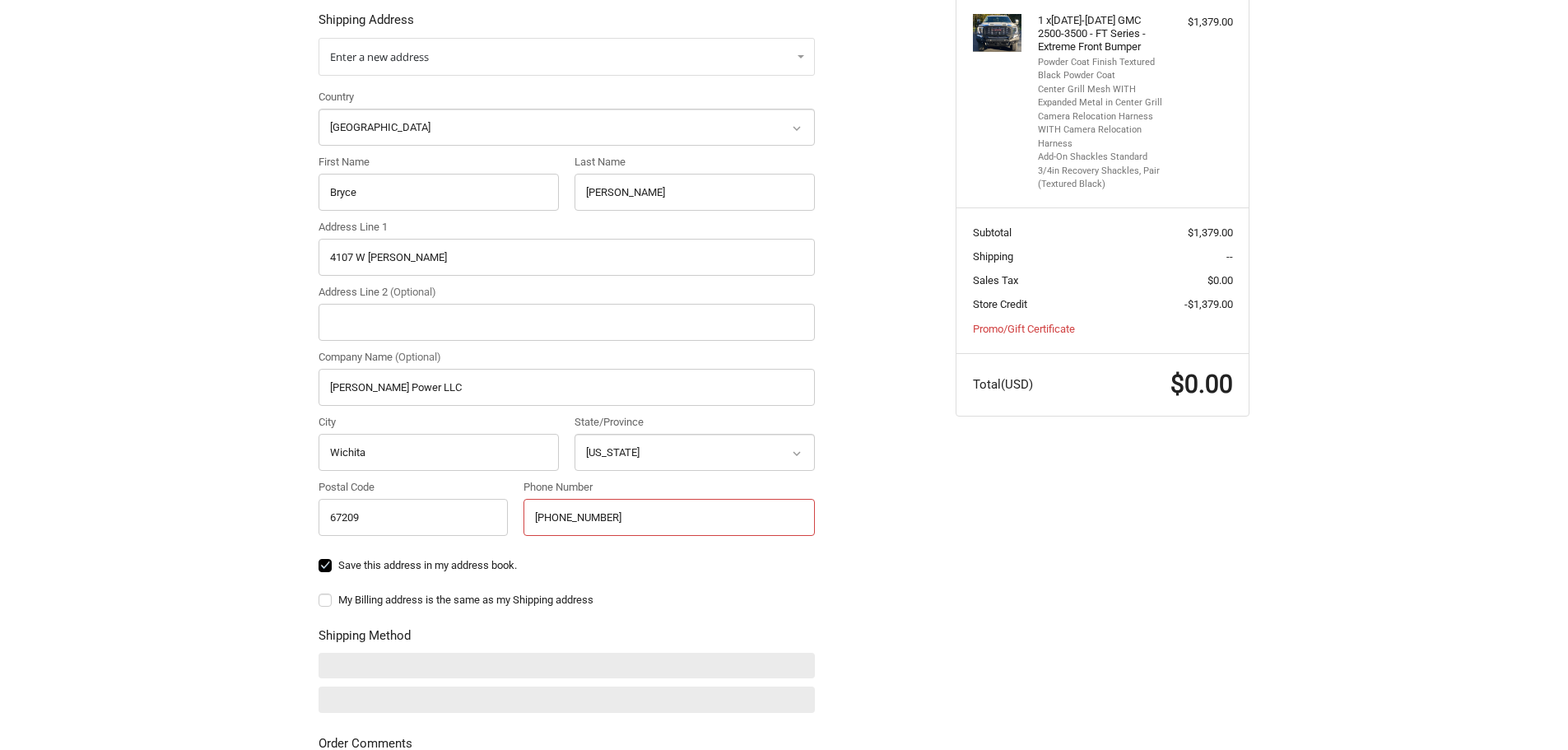
scroll to position [401, 0]
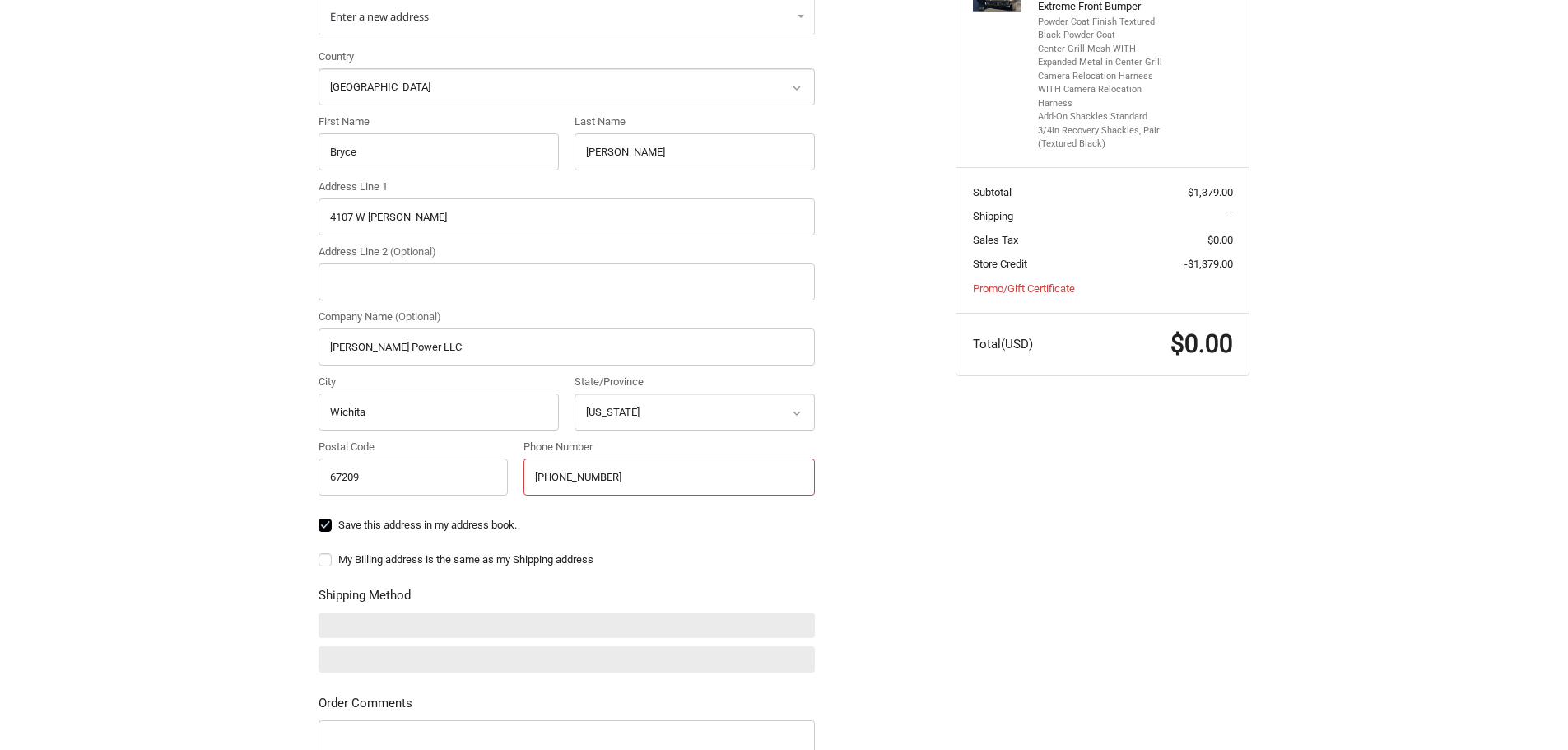
type input "316-303-7712"
click at [346, 527] on label "Save this address in my address book." at bounding box center [566, 525] width 496 height 13
click at [319, 518] on input "Save this address in my address book." at bounding box center [318, 517] width 1 height 1
checkbox input "false"
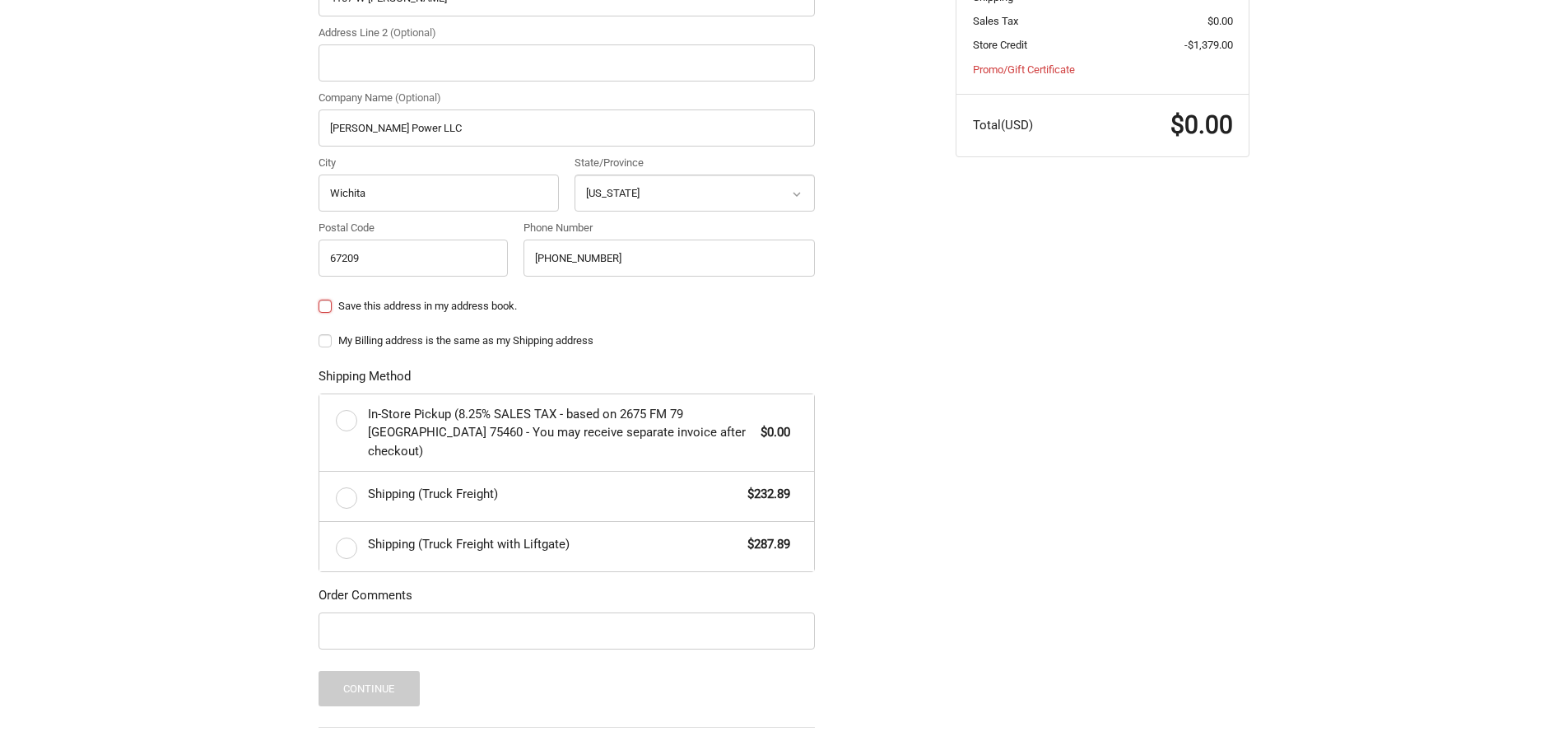
scroll to position [648, 0]
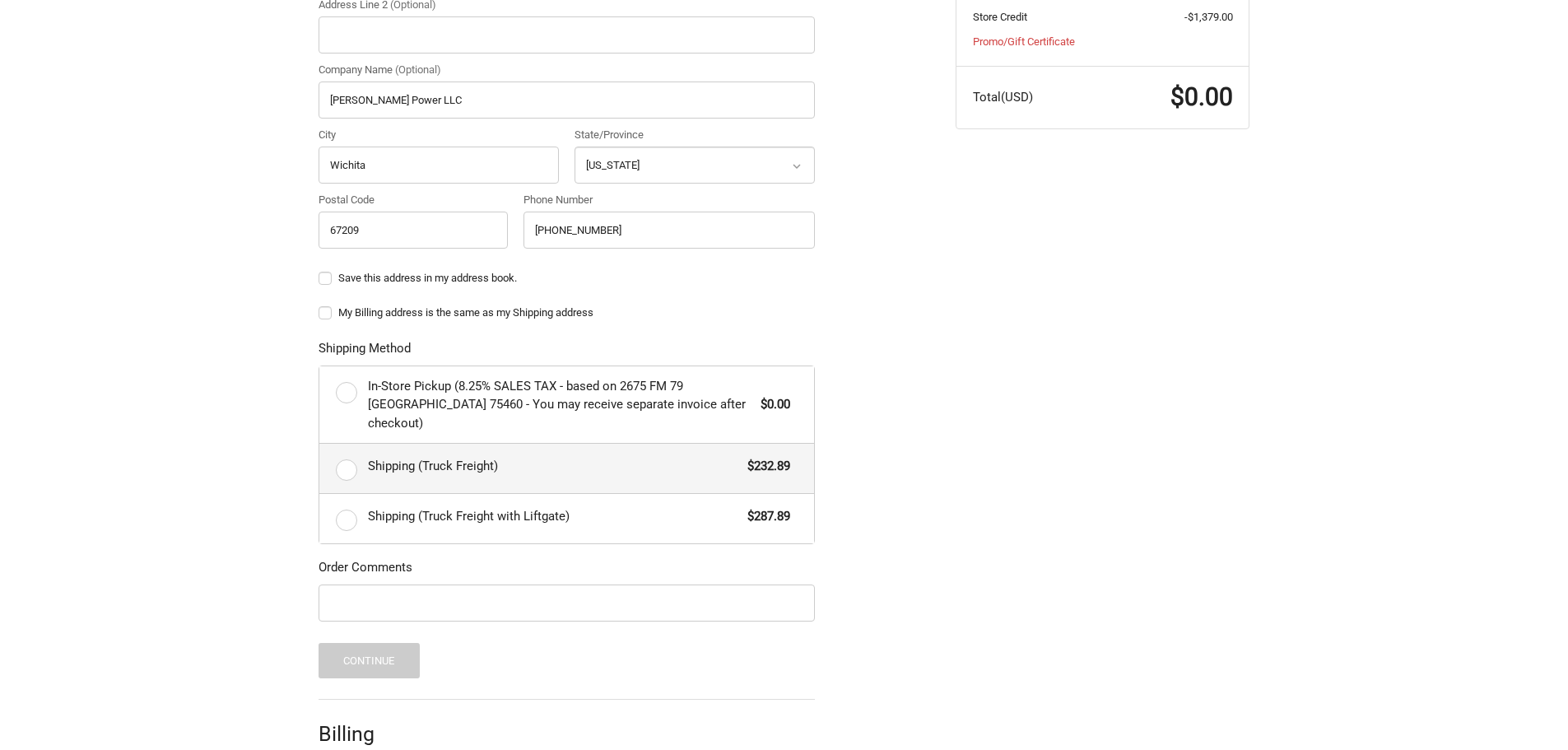
click at [597, 457] on span "Shipping (Truck Freight)" at bounding box center [553, 466] width 372 height 19
click at [320, 444] on input "Shipping (Truck Freight) $232.89" at bounding box center [319, 443] width 1 height 1
radio input "true"
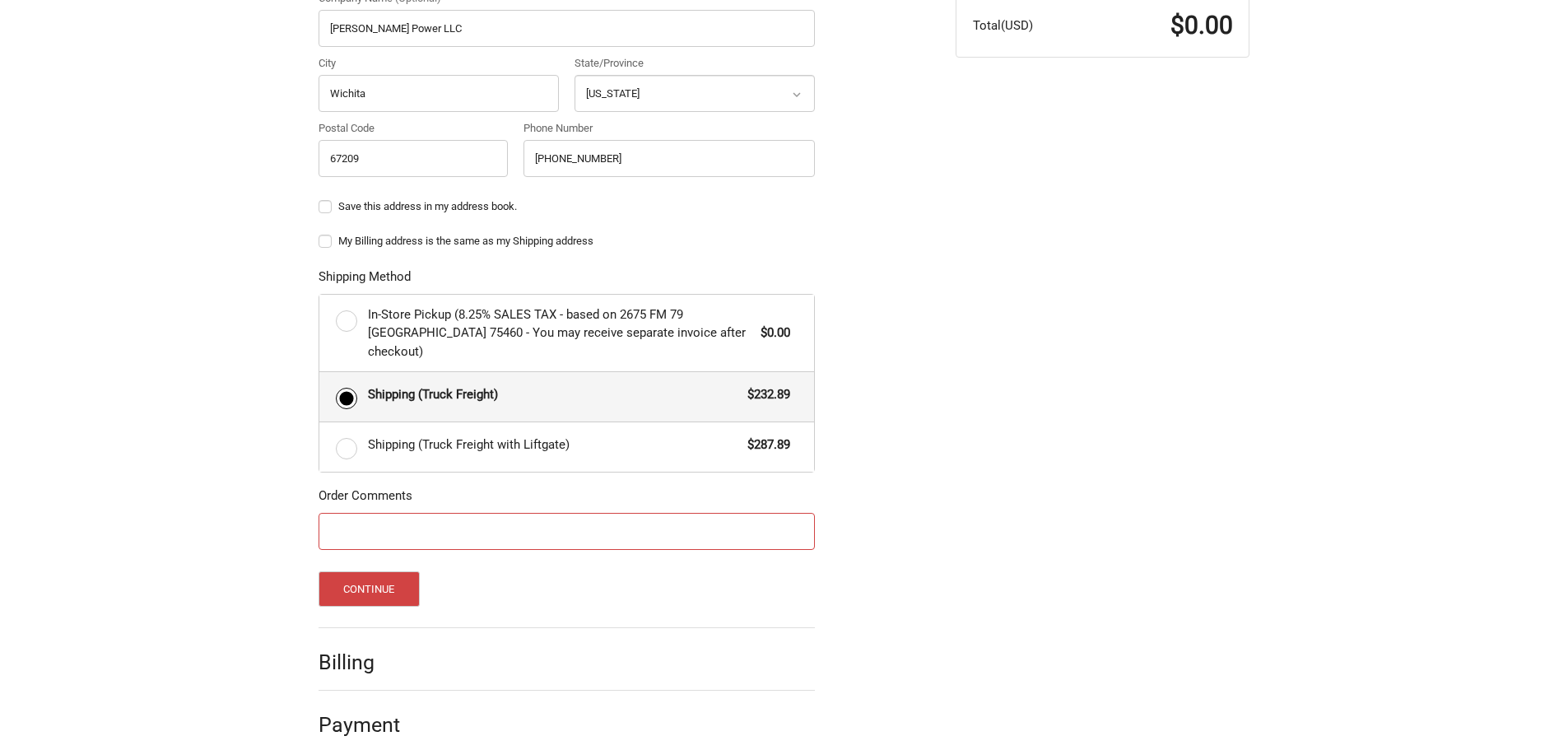
click at [530, 513] on input "Order Comments" at bounding box center [566, 531] width 496 height 37
type input "85208"
click at [405, 574] on button "Continue" at bounding box center [369, 588] width 101 height 35
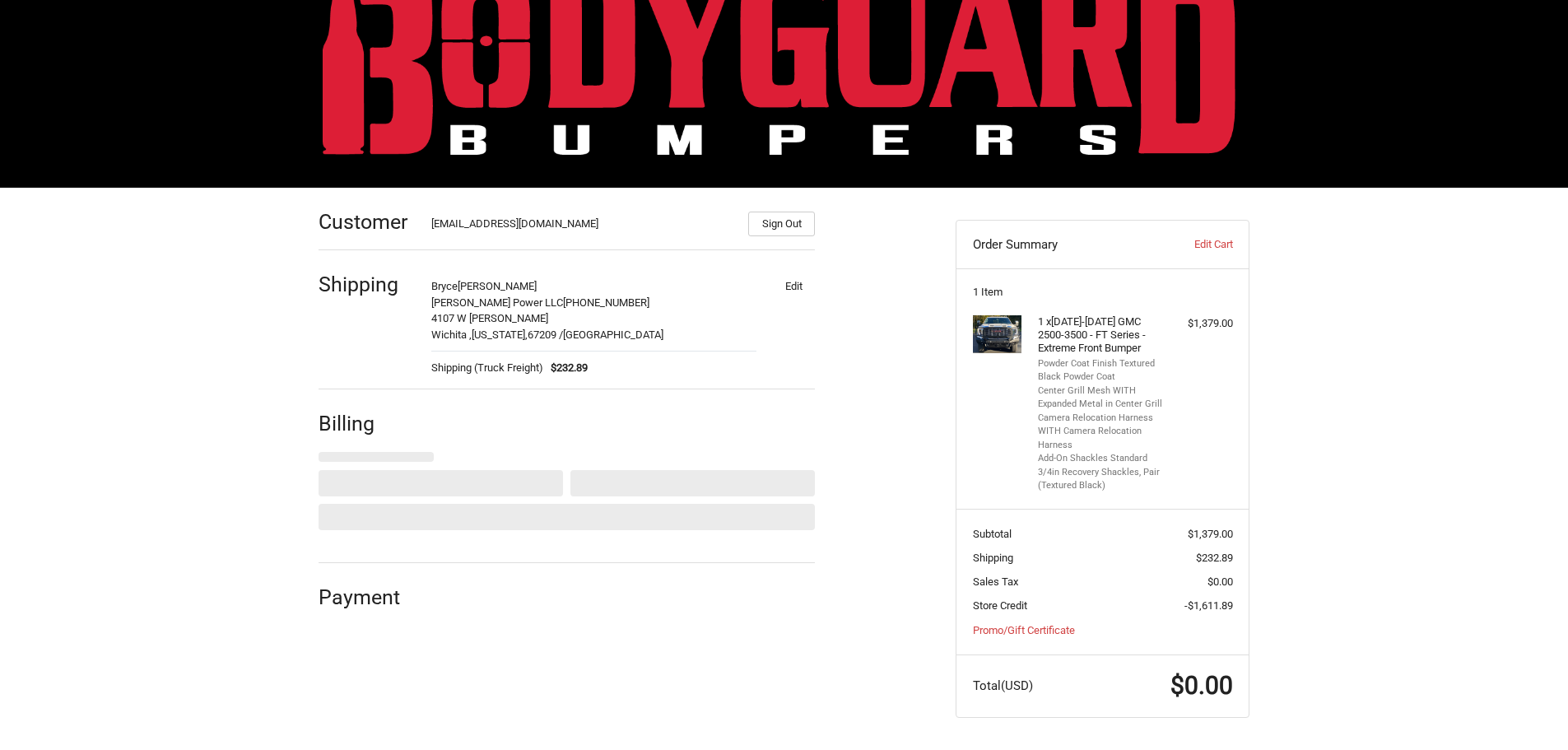
select select "US"
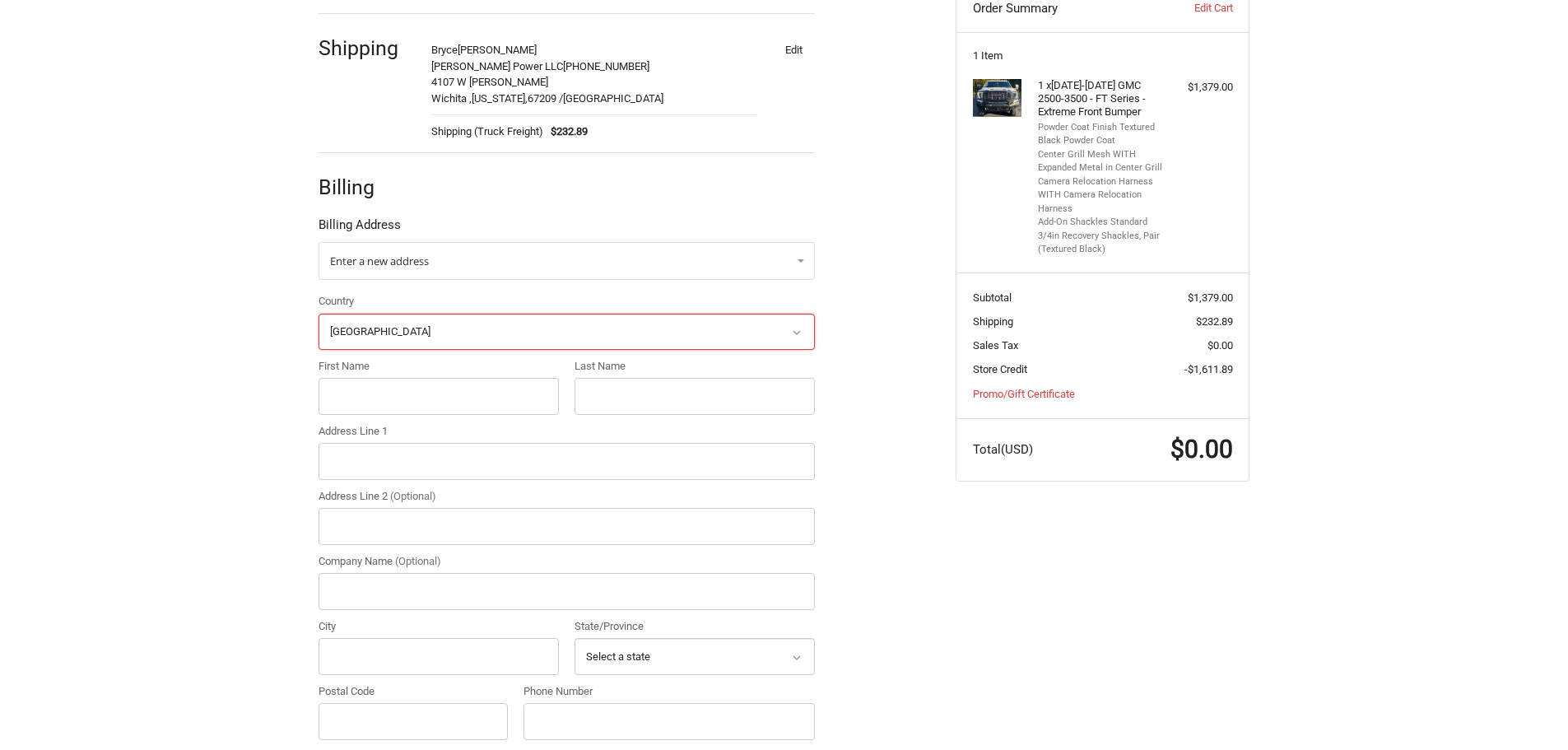
scroll to position [298, 0]
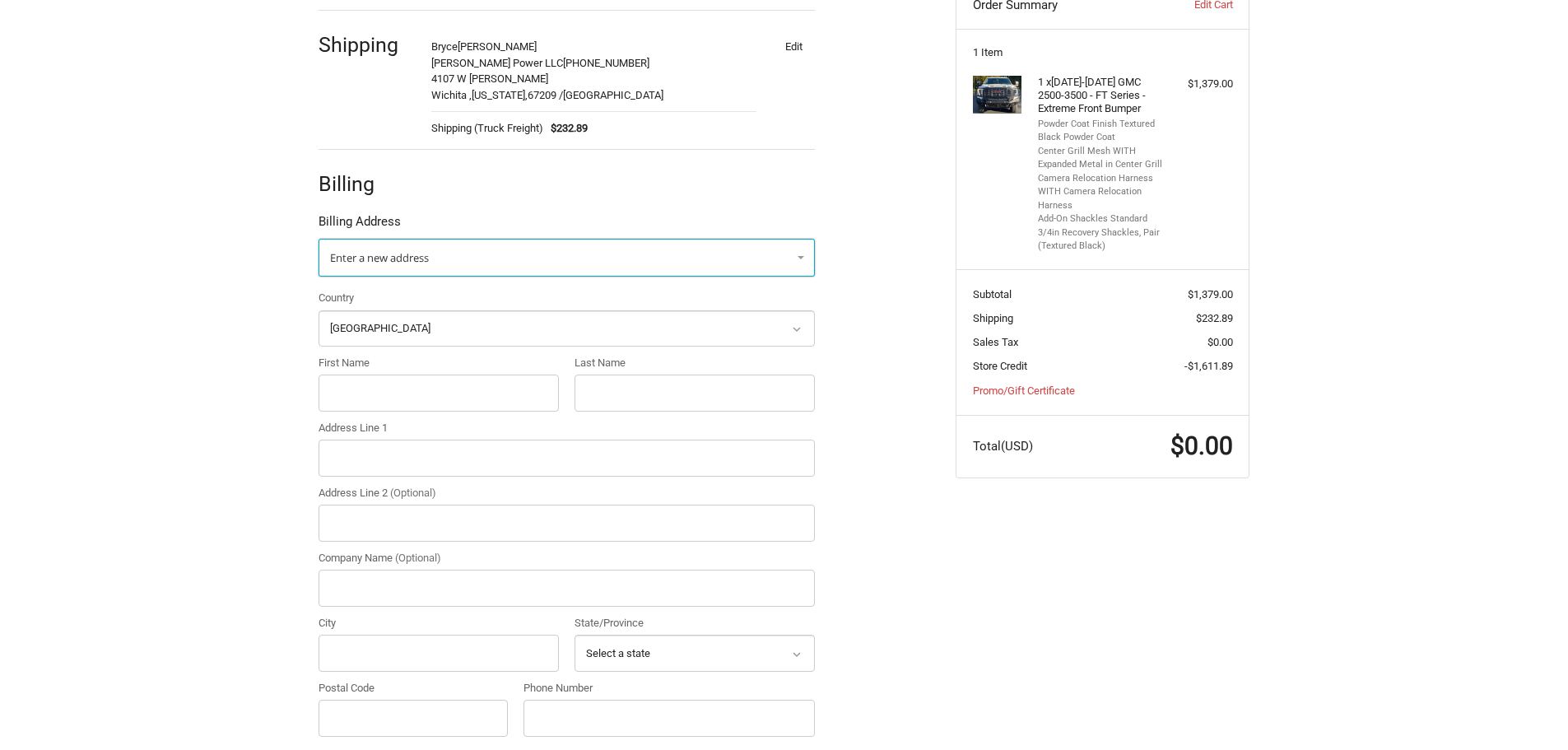
click at [426, 263] on span "Enter a new address" at bounding box center [379, 258] width 99 height 15
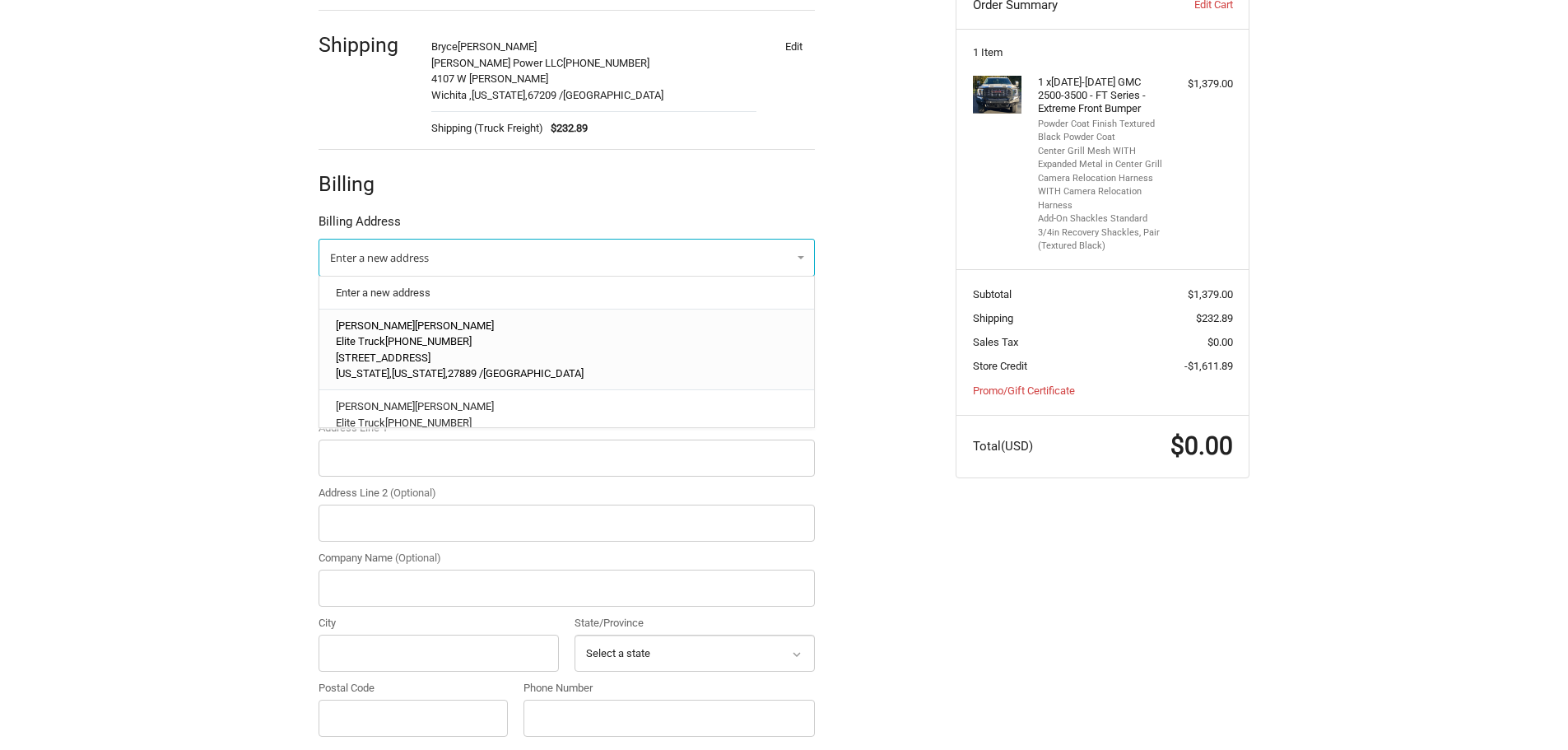
click at [407, 368] on span "North Carolina," at bounding box center [420, 373] width 56 height 12
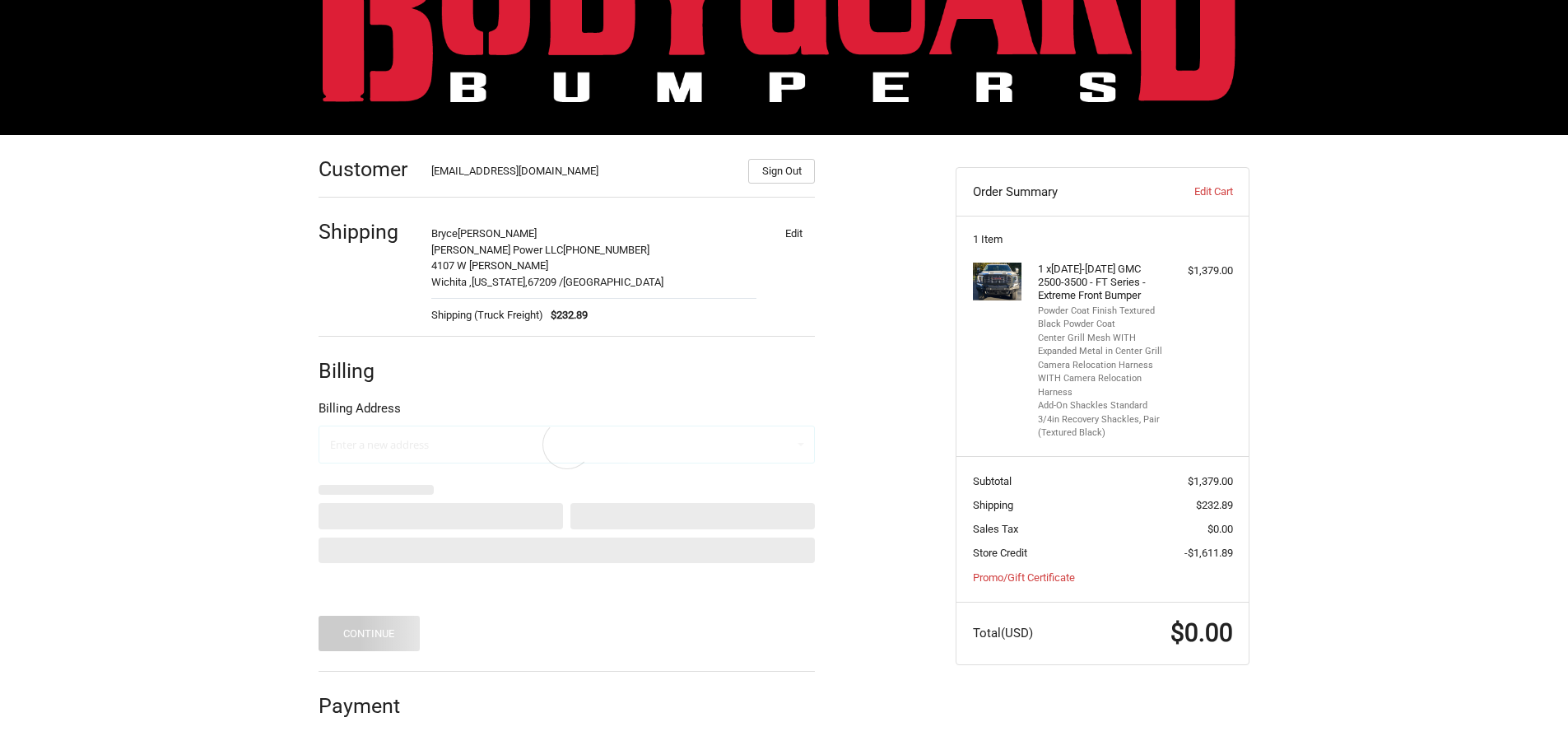
scroll to position [59, 0]
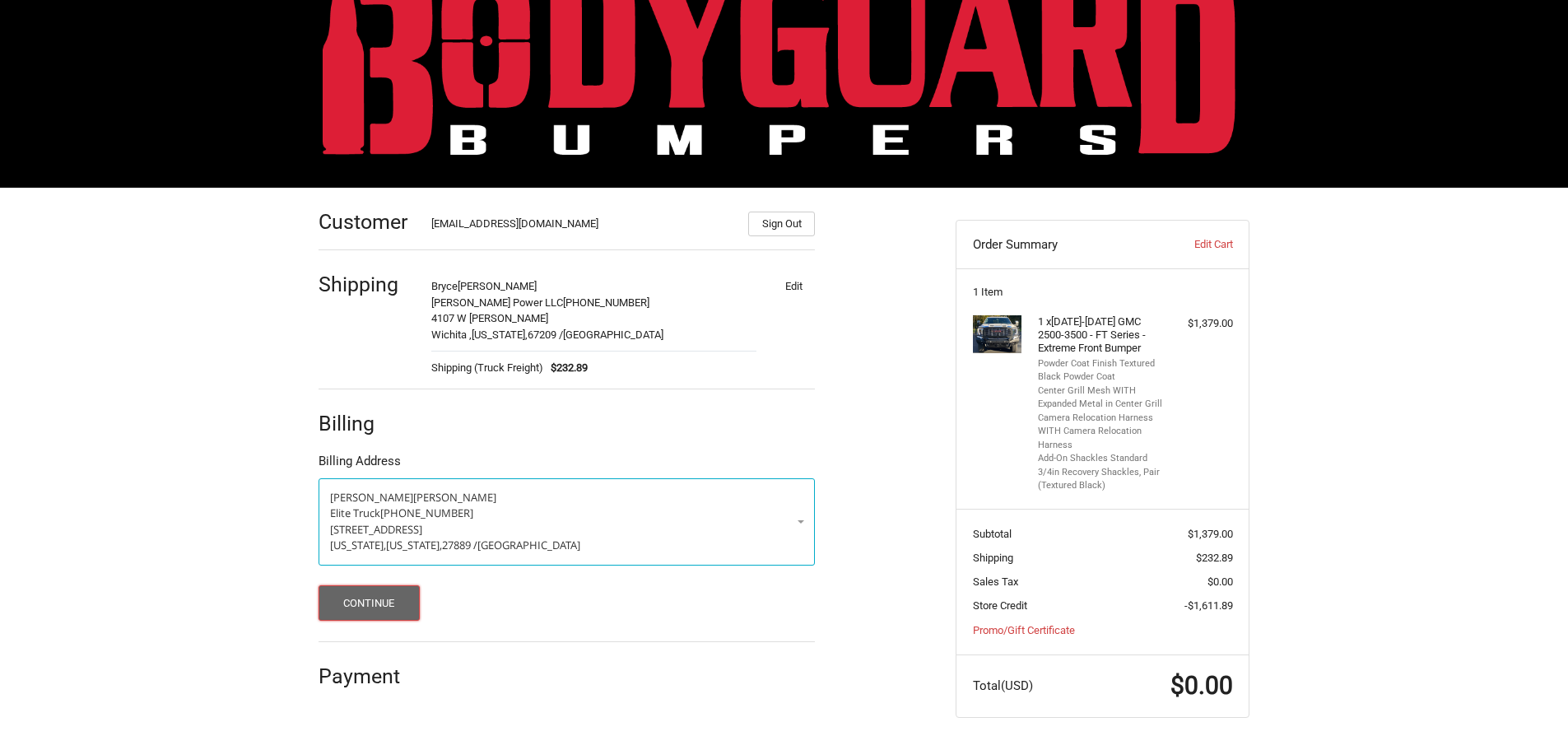
click at [336, 607] on button "Continue" at bounding box center [369, 602] width 101 height 35
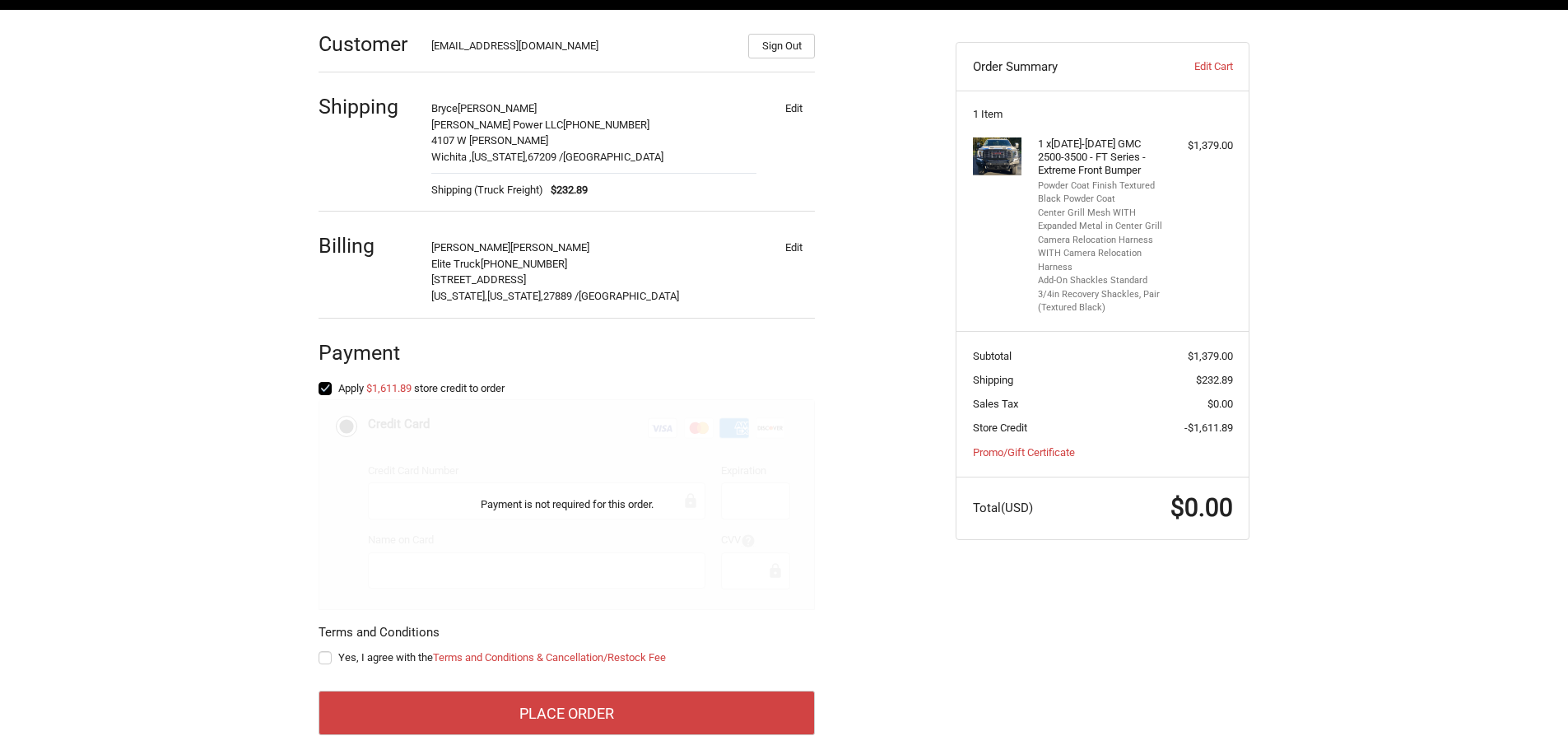
scroll to position [260, 0]
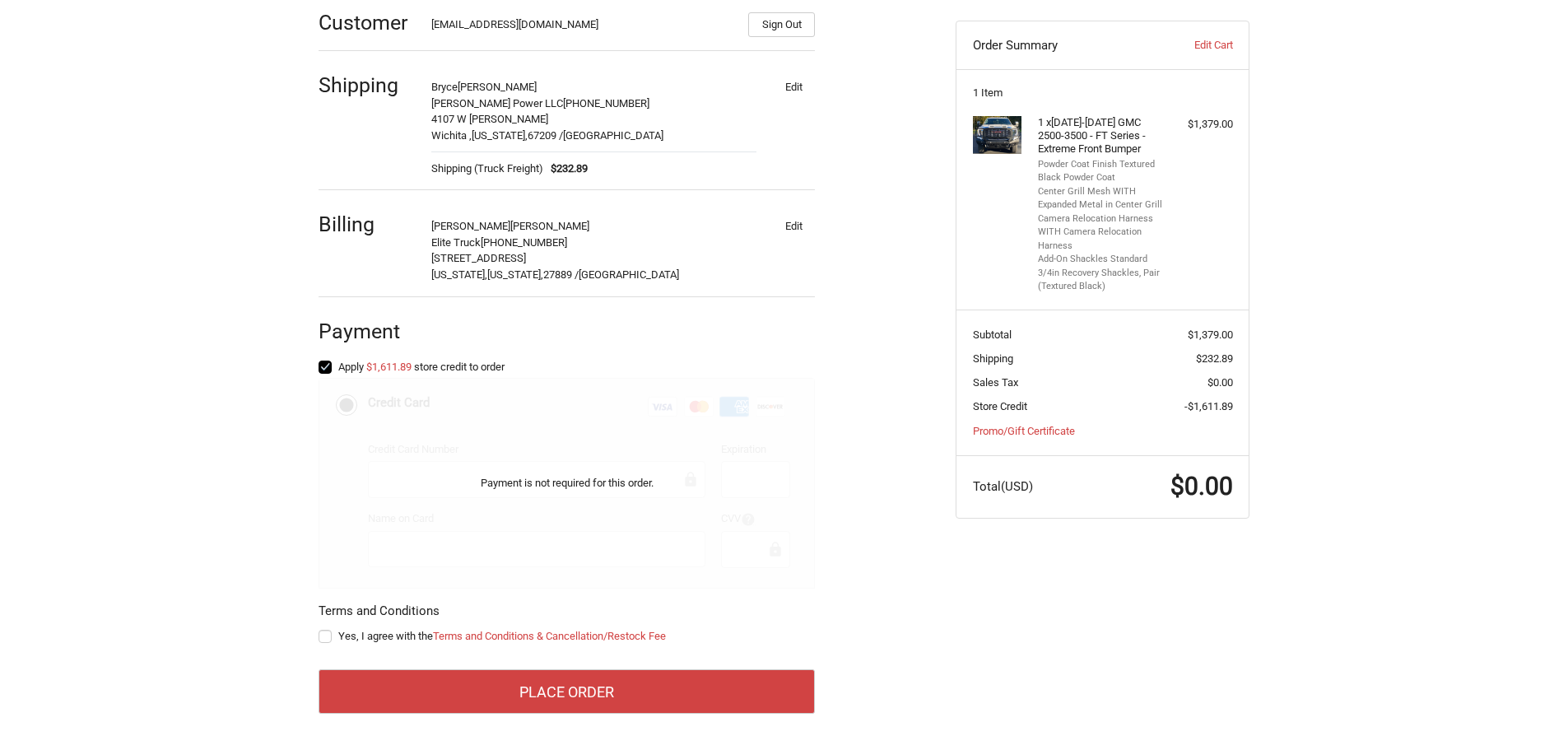
click at [336, 635] on label "Yes, I agree with the Terms and Conditions & Cancellation/Restock Fee" at bounding box center [566, 636] width 496 height 13
click at [319, 629] on input "Yes, I agree with the Terms and Conditions & Cancellation/Restock Fee" at bounding box center [318, 628] width 1 height 1
checkbox input "true"
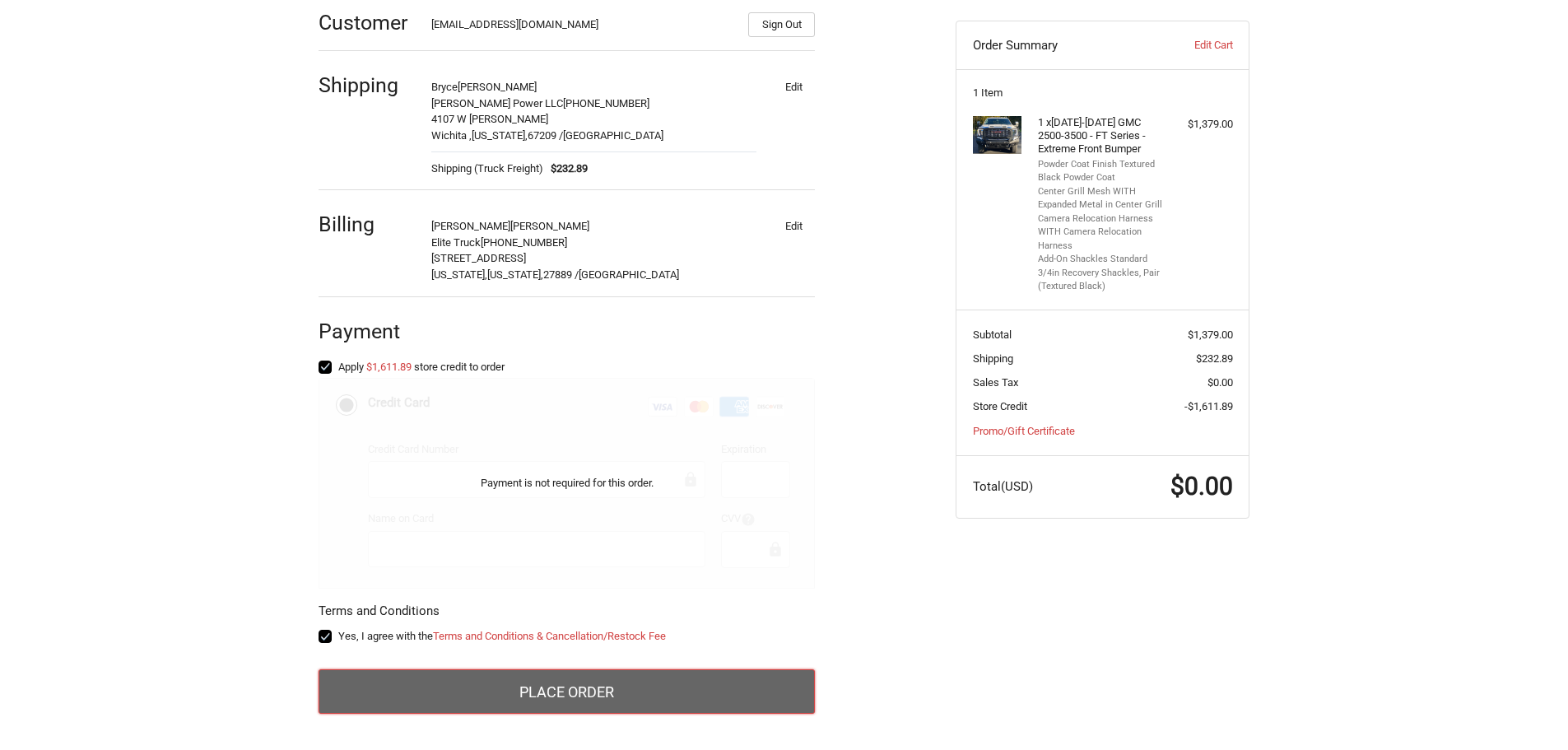
click at [504, 685] on button "Place Order" at bounding box center [566, 691] width 496 height 45
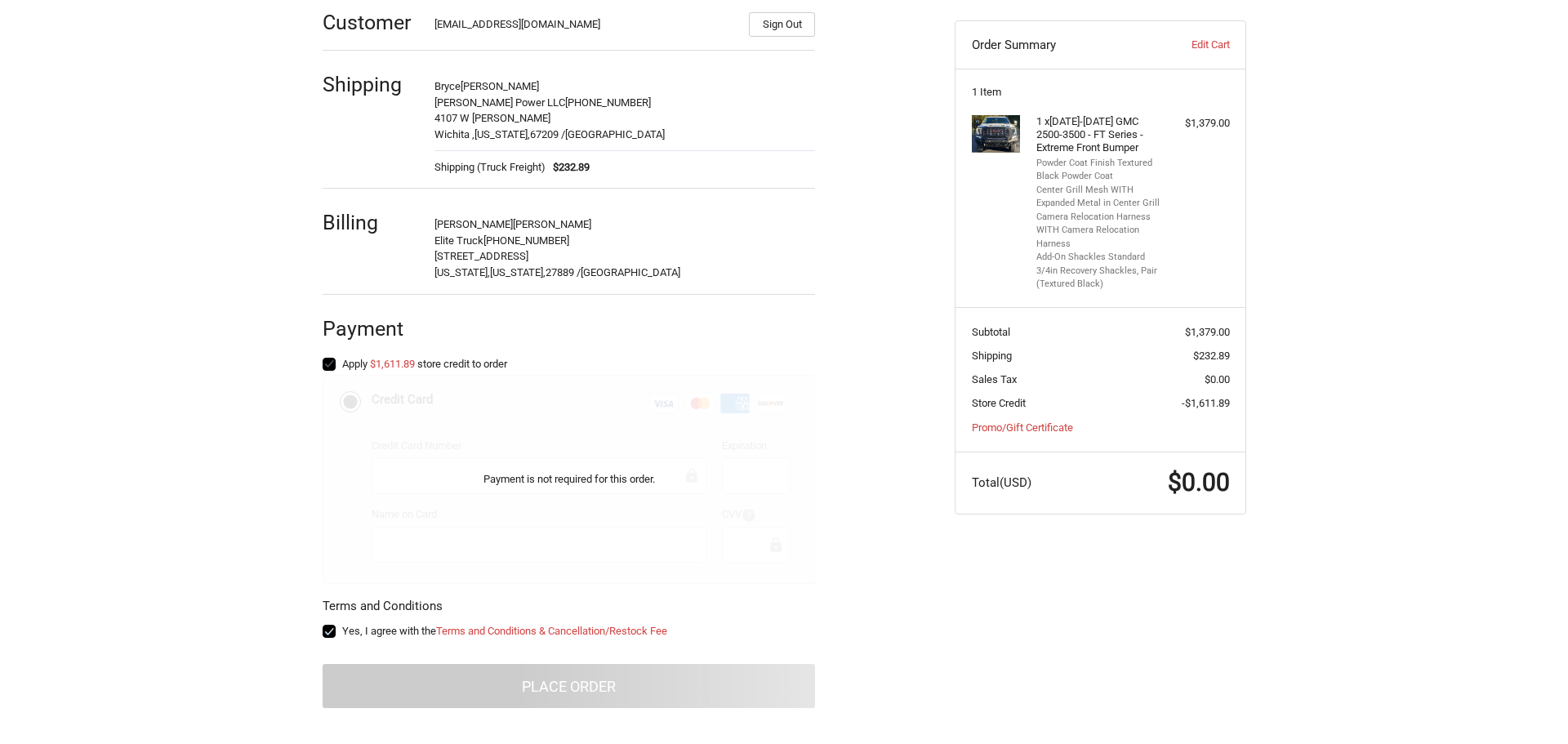
scroll to position [0, 0]
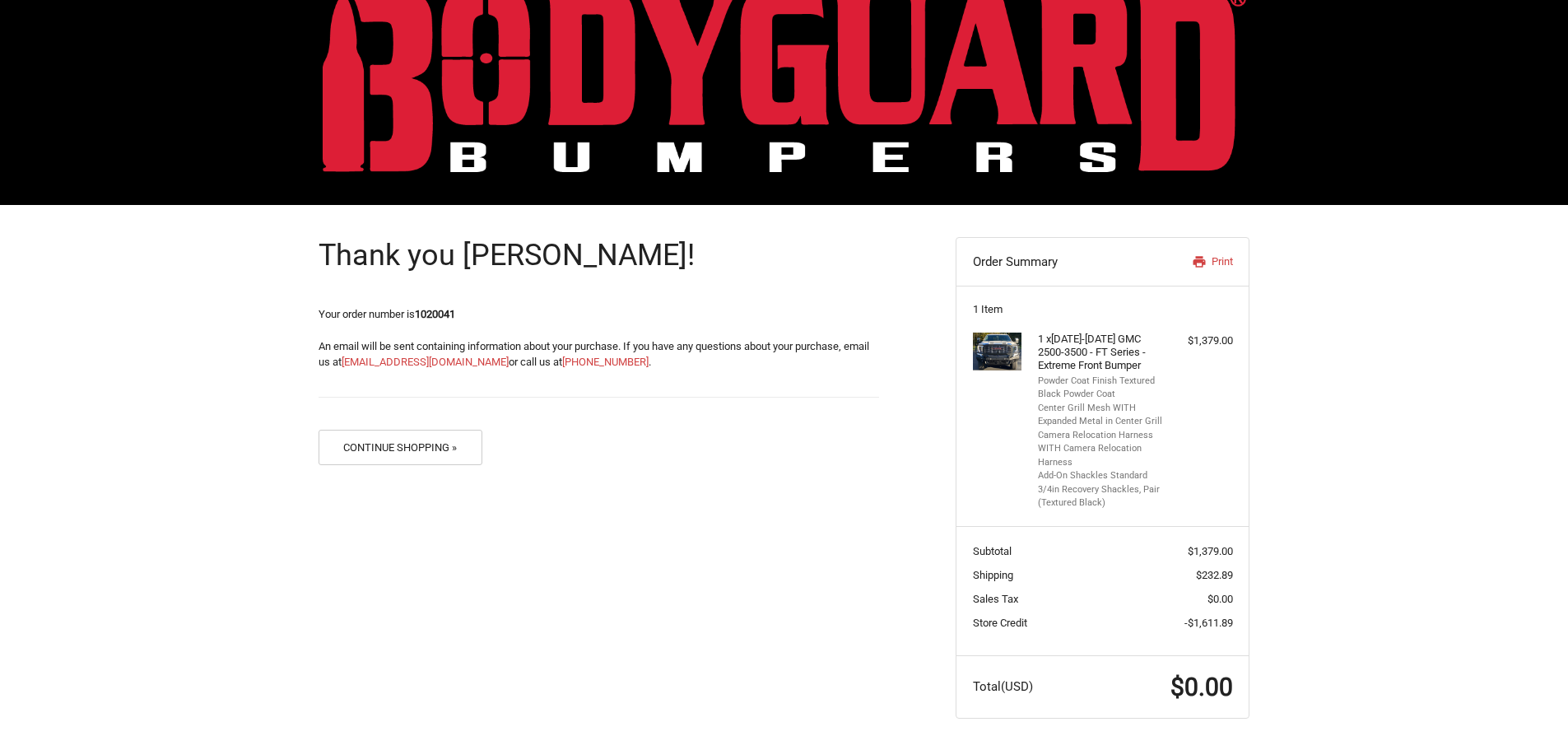
scroll to position [43, 0]
